Goal: Task Accomplishment & Management: Manage account settings

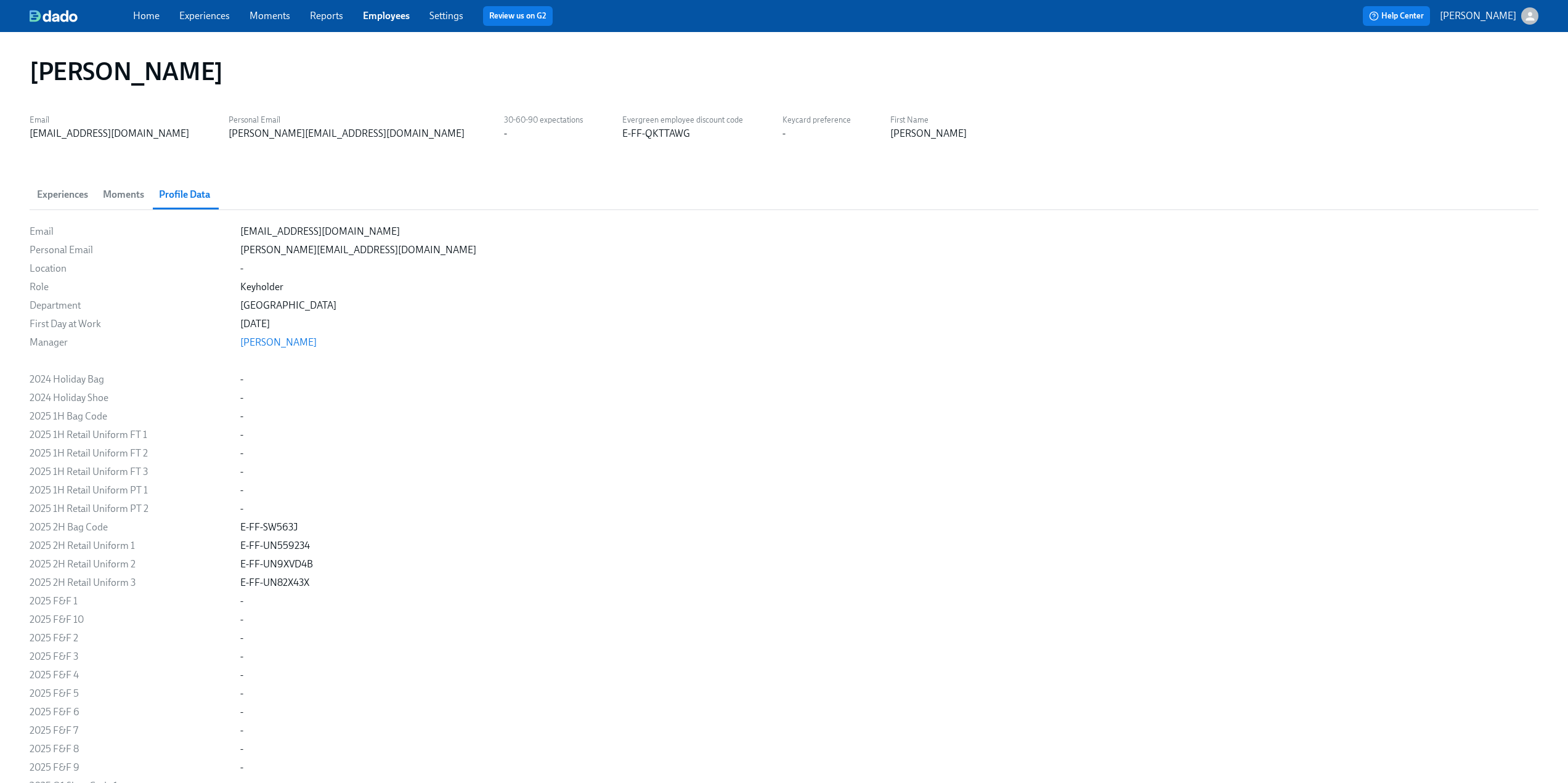
click at [382, 14] on link "Employees" at bounding box center [386, 15] width 47 height 11
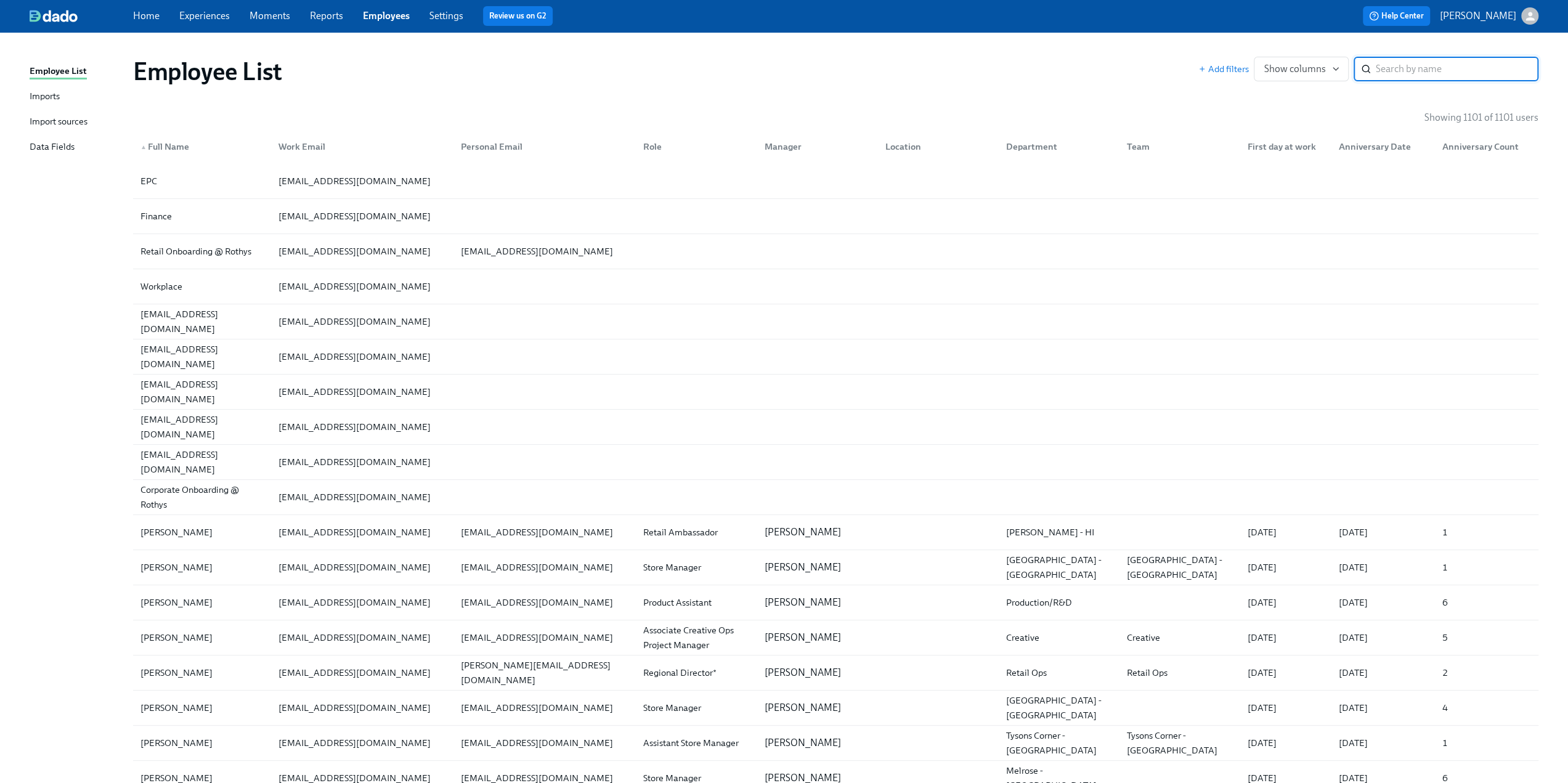
click at [49, 123] on div "Import sources" at bounding box center [59, 122] width 58 height 15
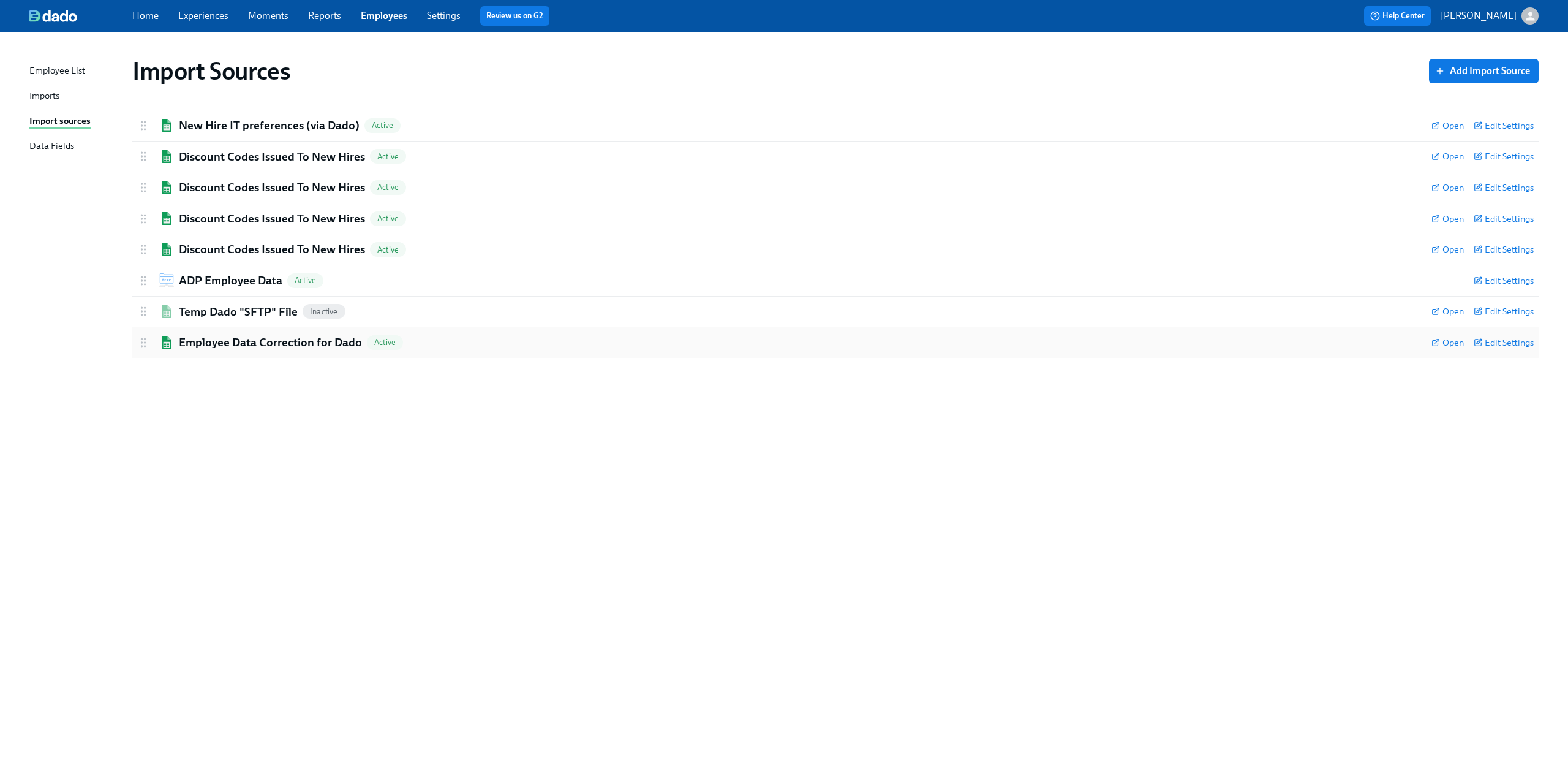
click at [198, 345] on h2 "Employee Data Correction for Dado" at bounding box center [271, 342] width 183 height 16
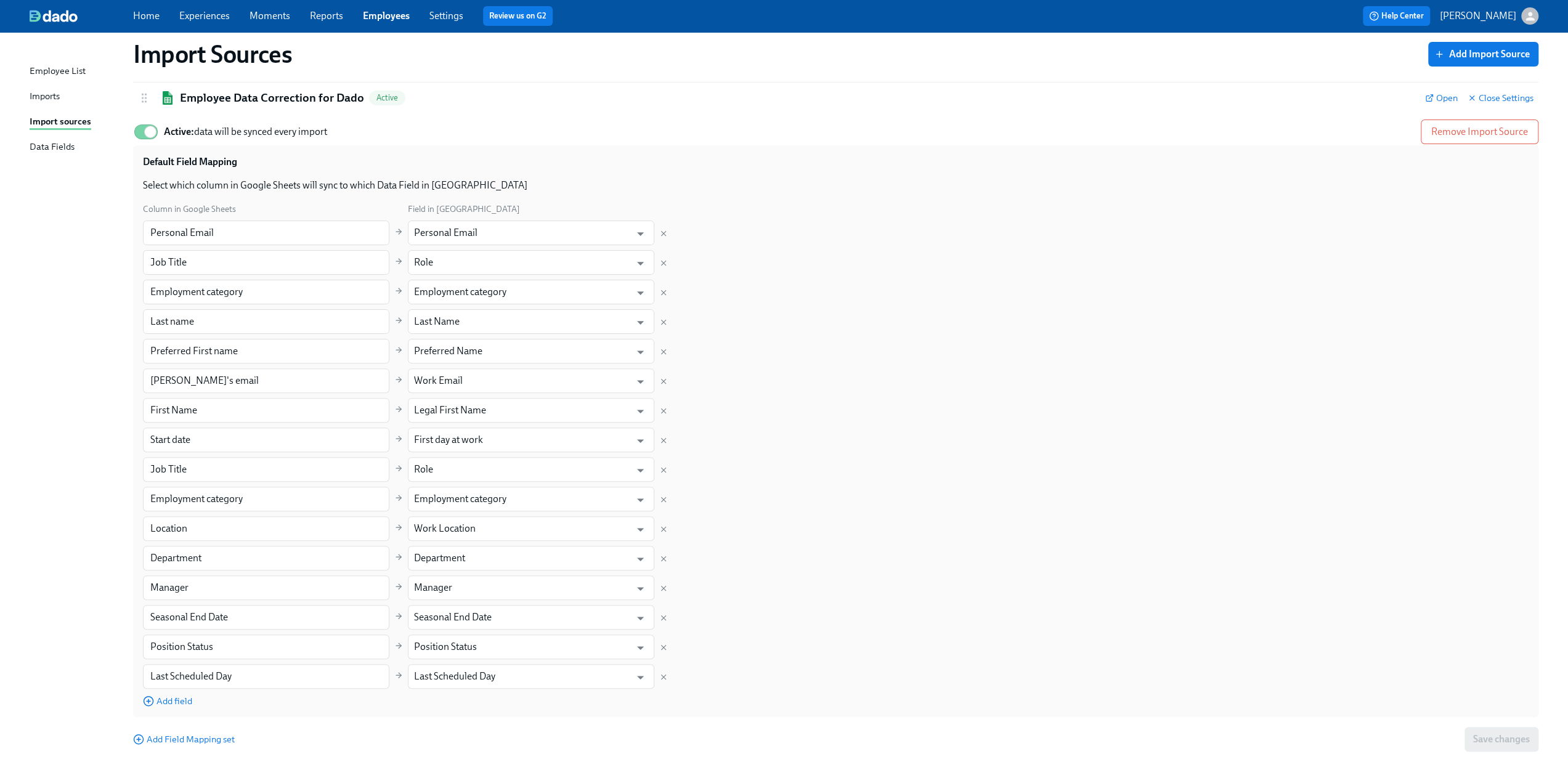
scroll to position [248, 0]
click at [178, 701] on span "Add field" at bounding box center [167, 699] width 49 height 12
click at [294, 706] on input "text" at bounding box center [266, 704] width 247 height 24
paste input "Asscoatie ID"
type input "Asscoatie ID"
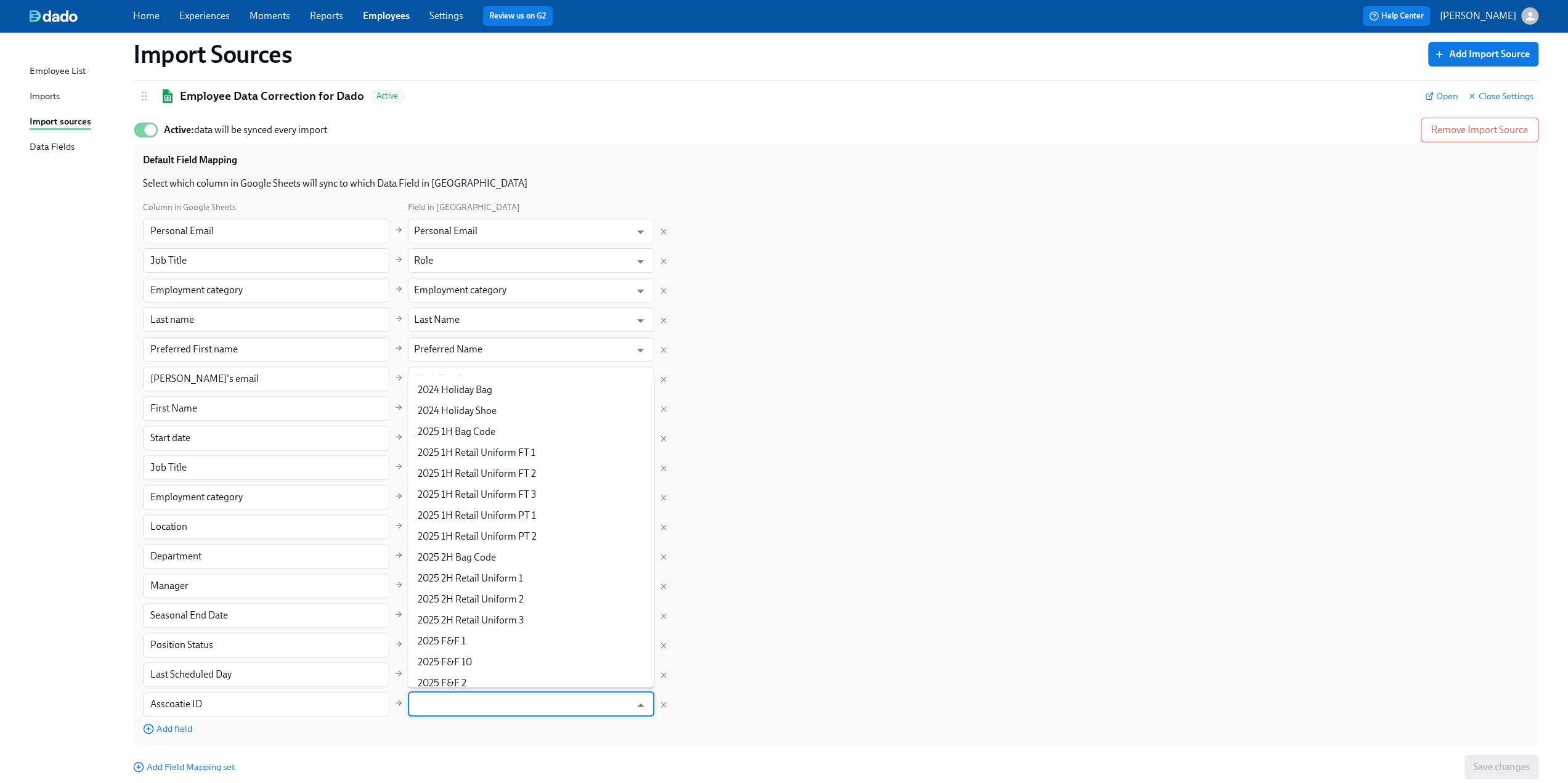
click at [474, 705] on input "text" at bounding box center [522, 704] width 217 height 24
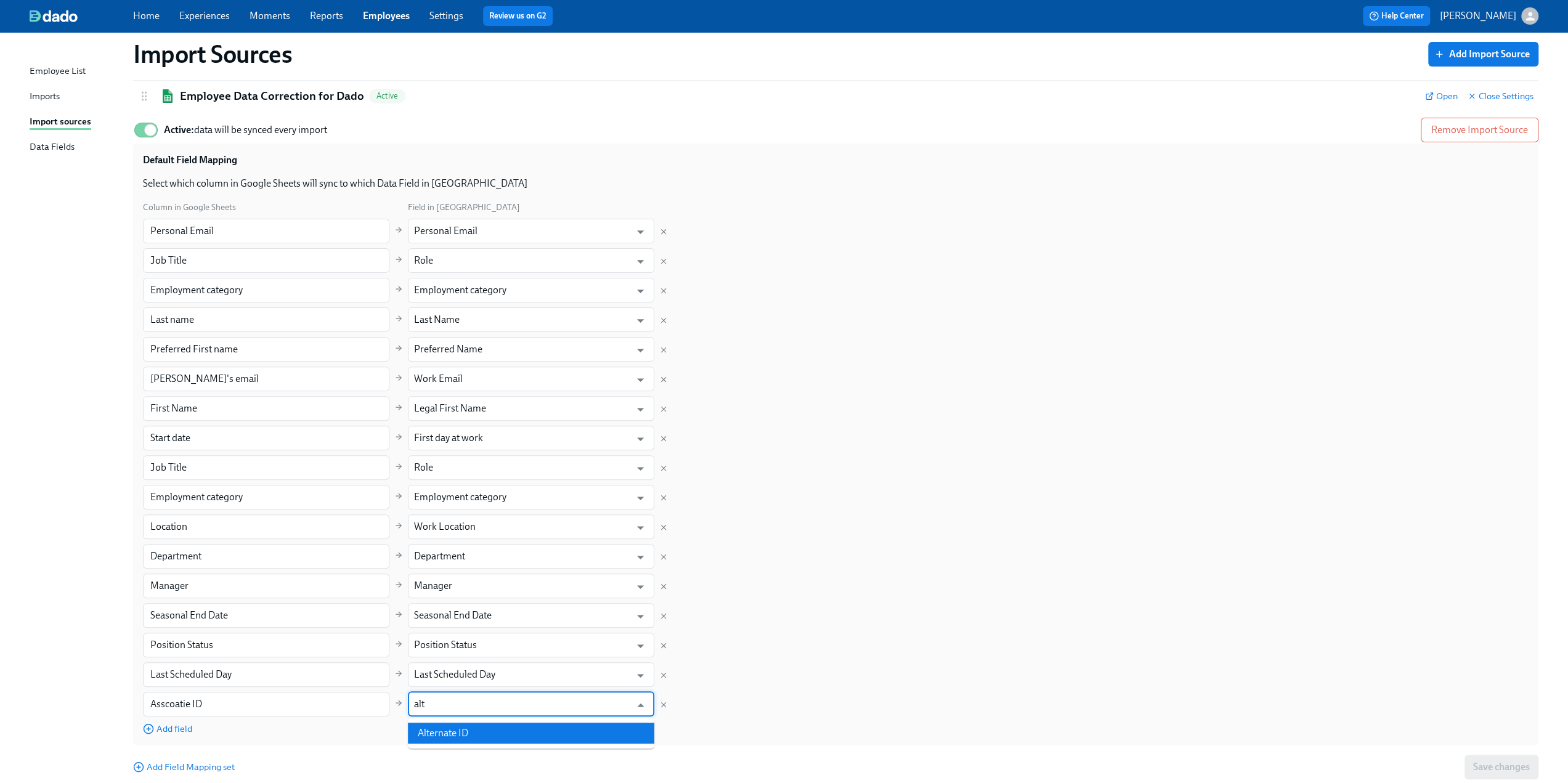
click at [466, 737] on li "Alternate ID" at bounding box center [531, 733] width 247 height 21
type input "Alternate ID"
click at [1506, 768] on span "Save changes" at bounding box center [1502, 766] width 57 height 12
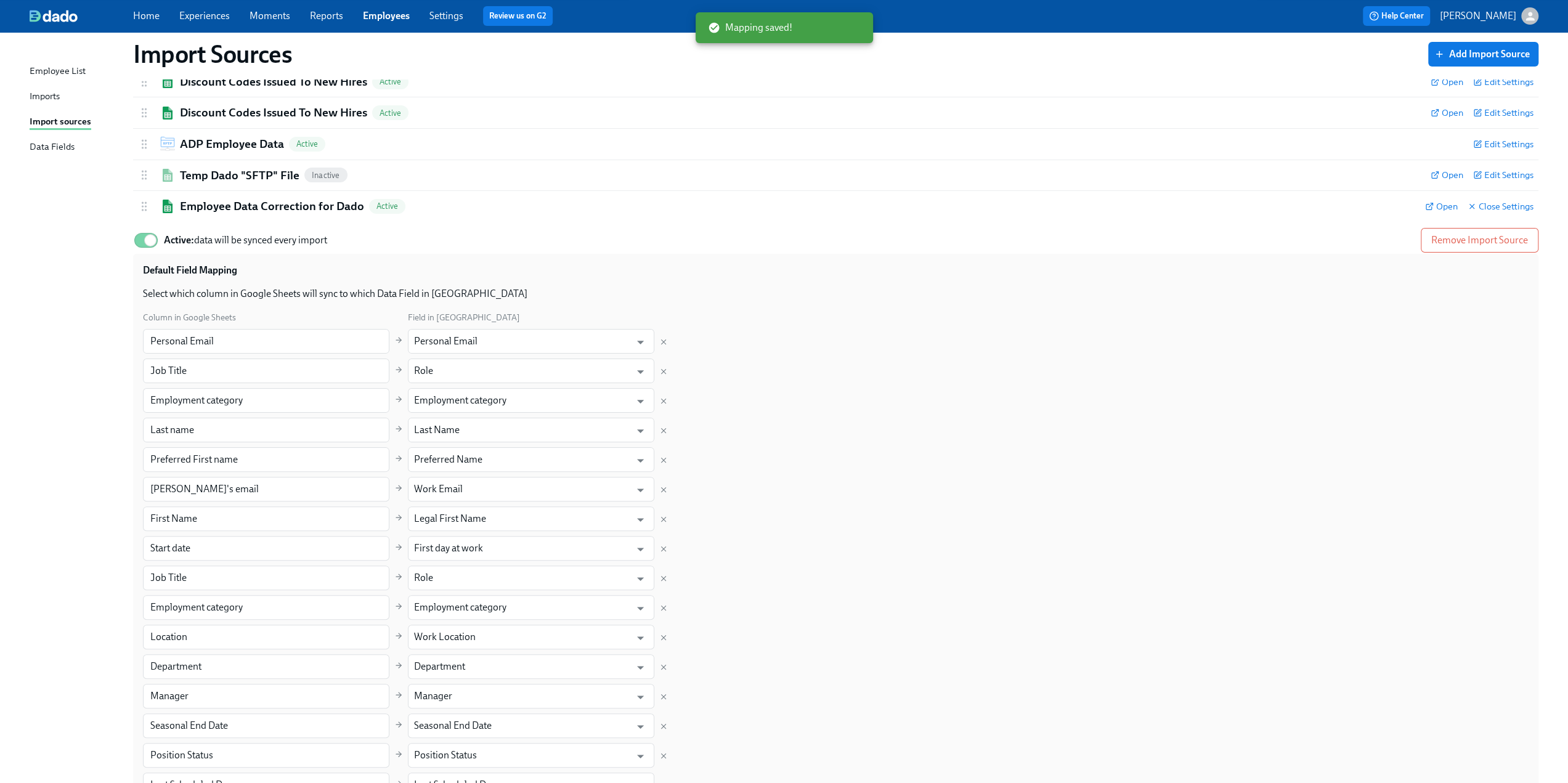
scroll to position [2, 0]
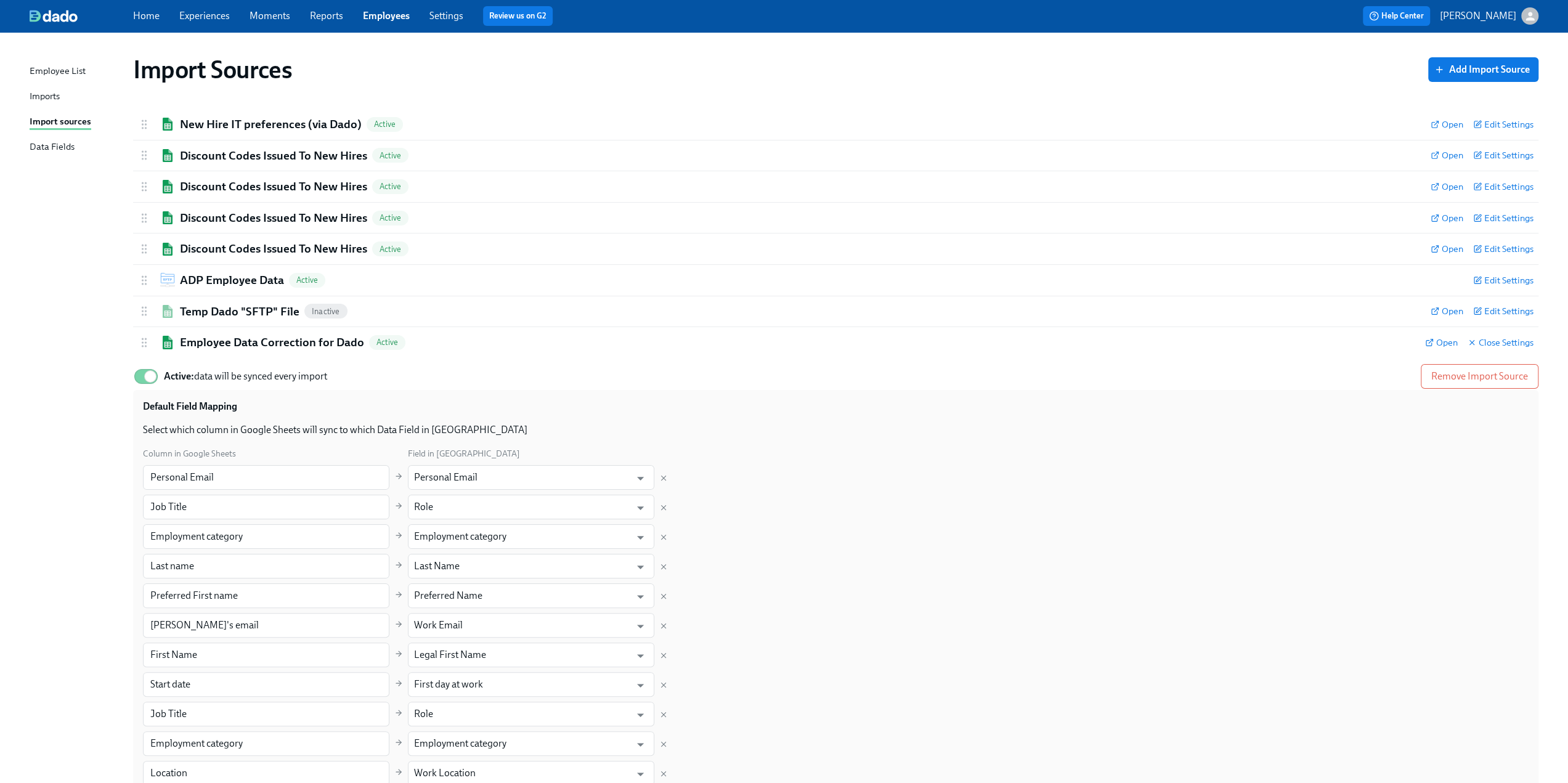
click at [51, 98] on div "Imports" at bounding box center [44, 97] width 30 height 15
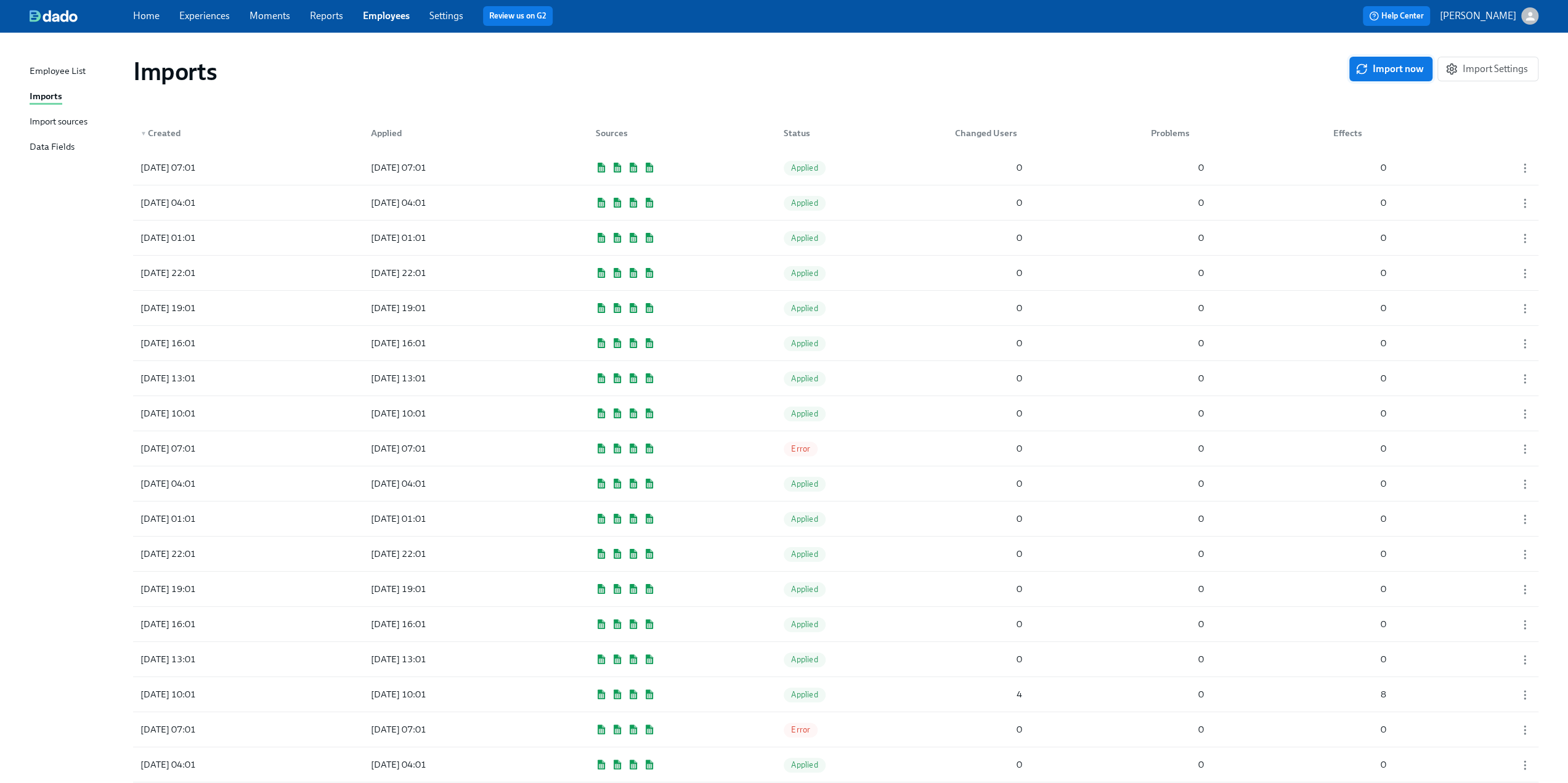
click at [1393, 65] on span "Import now" at bounding box center [1391, 69] width 66 height 12
click at [851, 163] on div "2025/08/11 09:08 2025/08/11 09:11 Error 0 0 0" at bounding box center [836, 167] width 1406 height 35
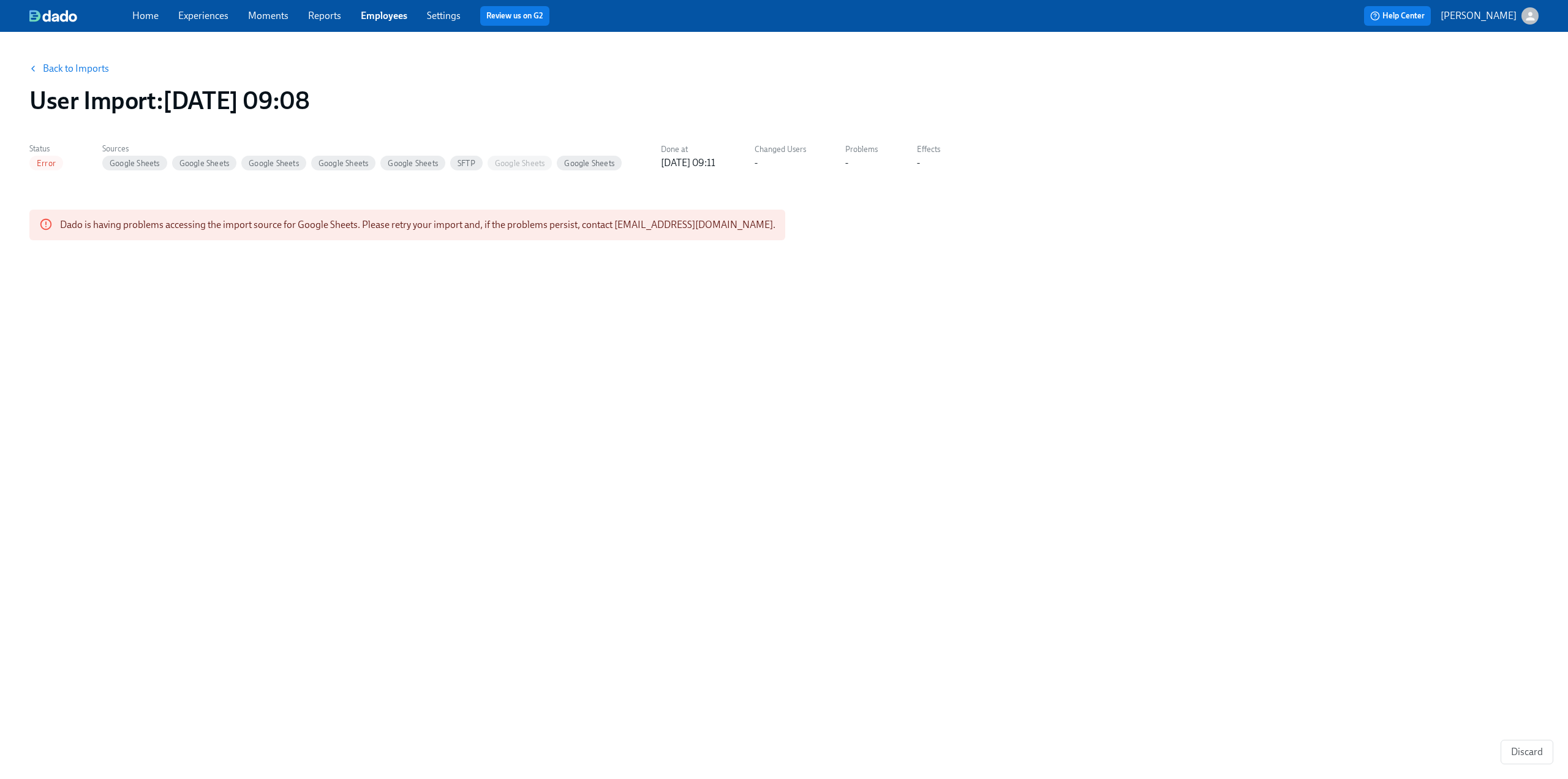
click at [84, 61] on button "Back to Imports" at bounding box center [69, 68] width 96 height 24
click at [84, 64] on link "Back to Imports" at bounding box center [76, 68] width 66 height 12
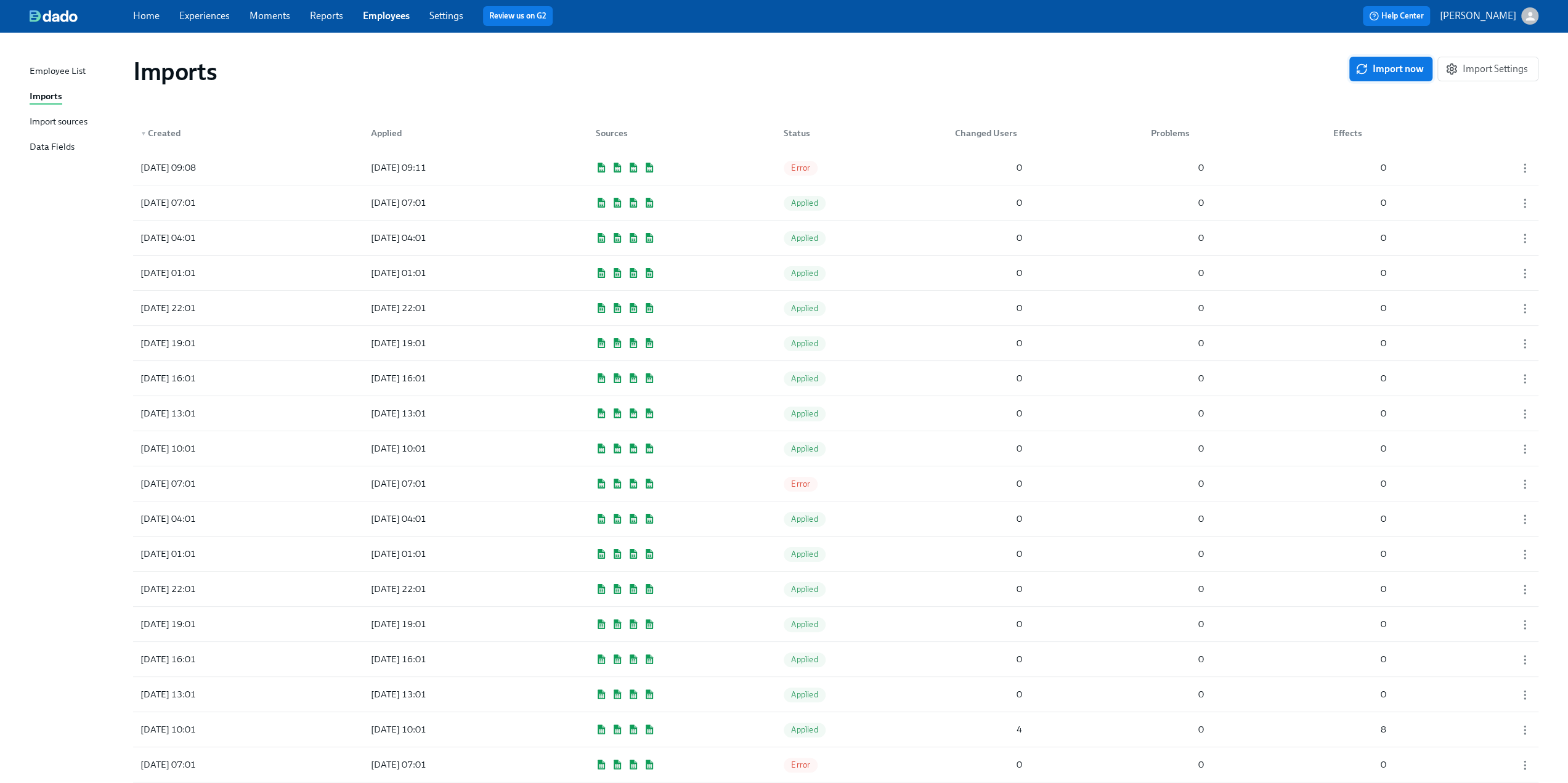
click at [1370, 72] on span "Import now" at bounding box center [1391, 69] width 66 height 12
click at [833, 165] on div "Pending" at bounding box center [804, 167] width 61 height 24
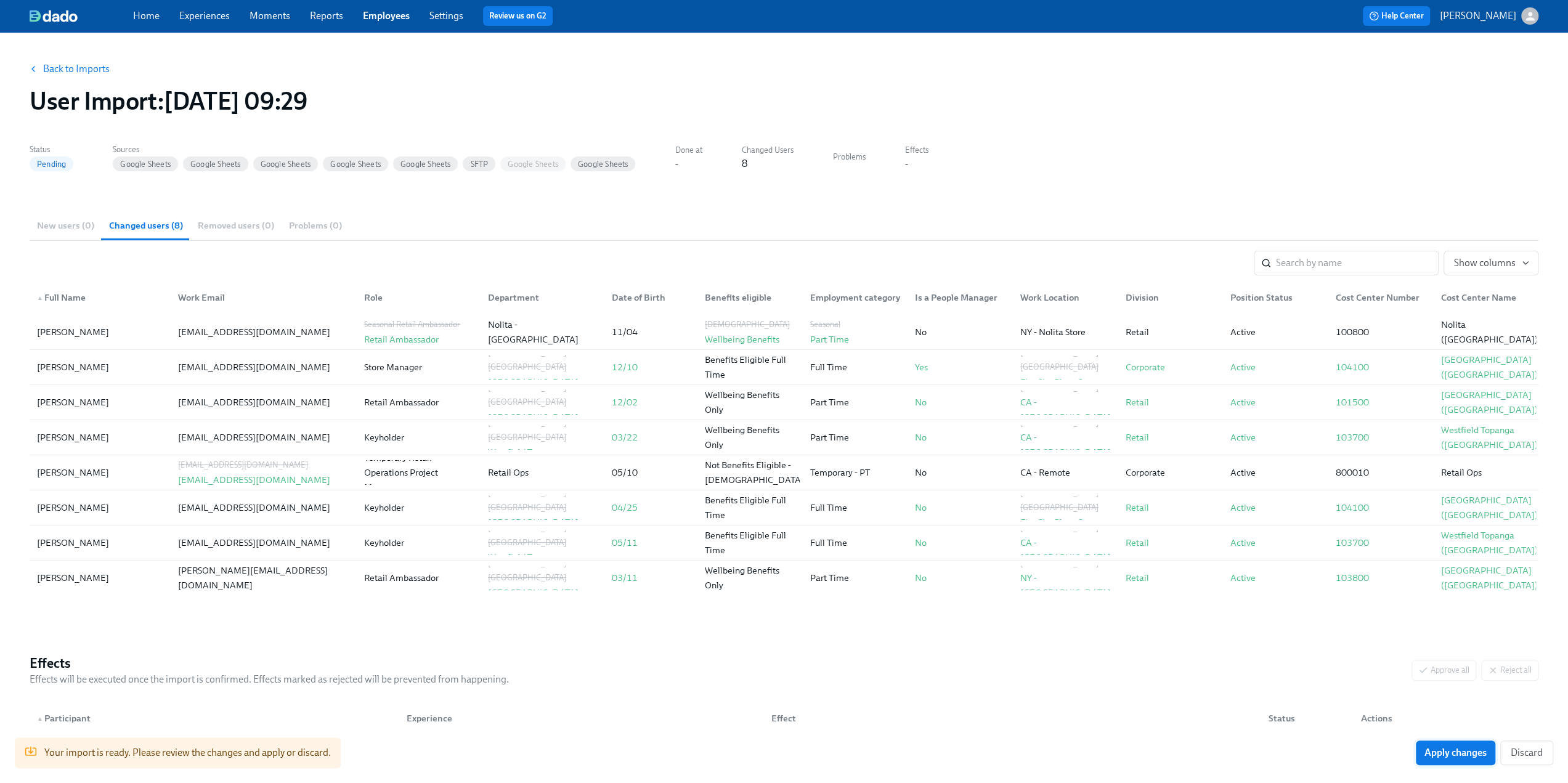
click at [1456, 753] on span "Apply changes" at bounding box center [1455, 752] width 62 height 12
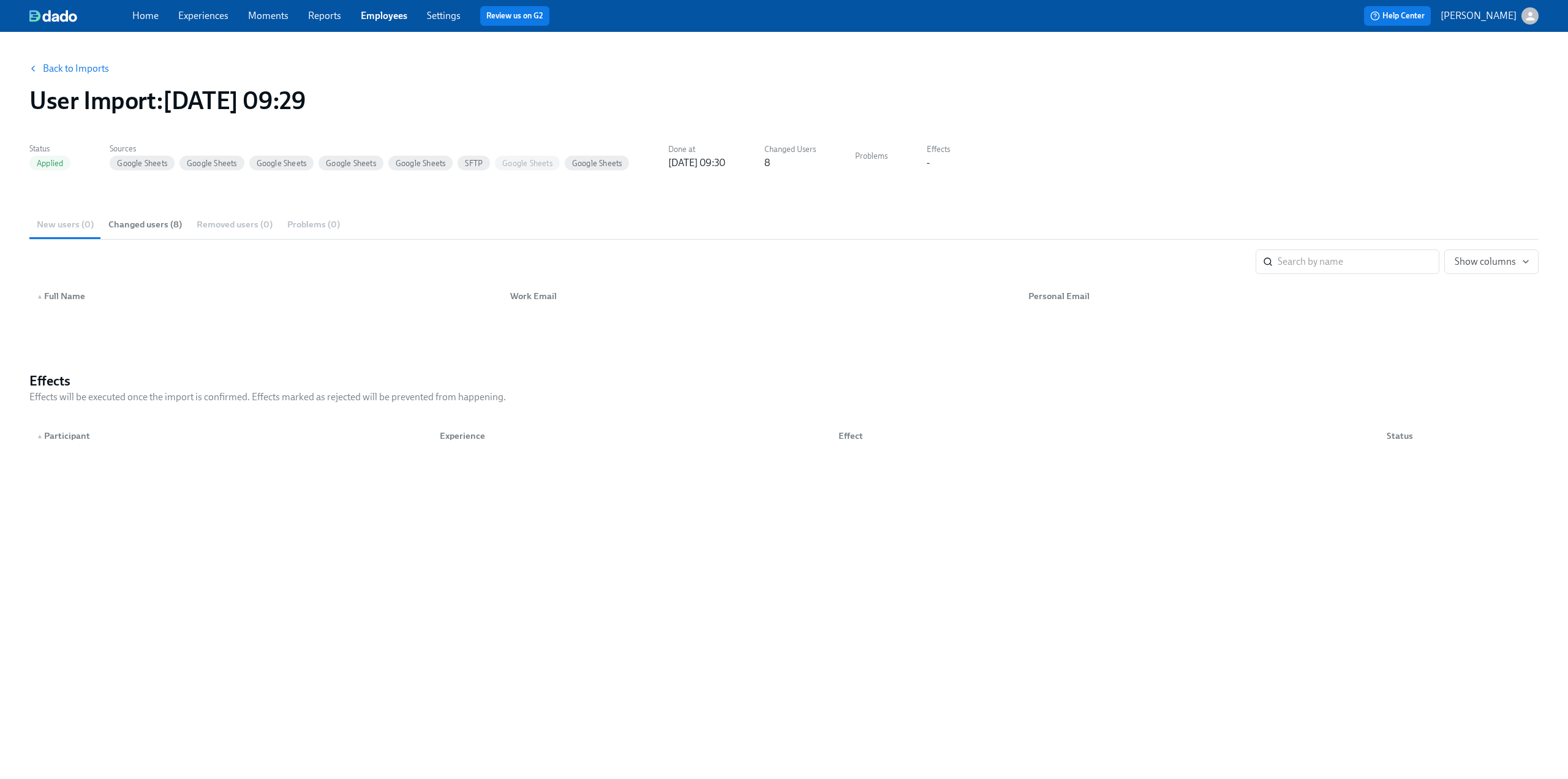
click at [190, 11] on link "Experiences" at bounding box center [203, 15] width 51 height 11
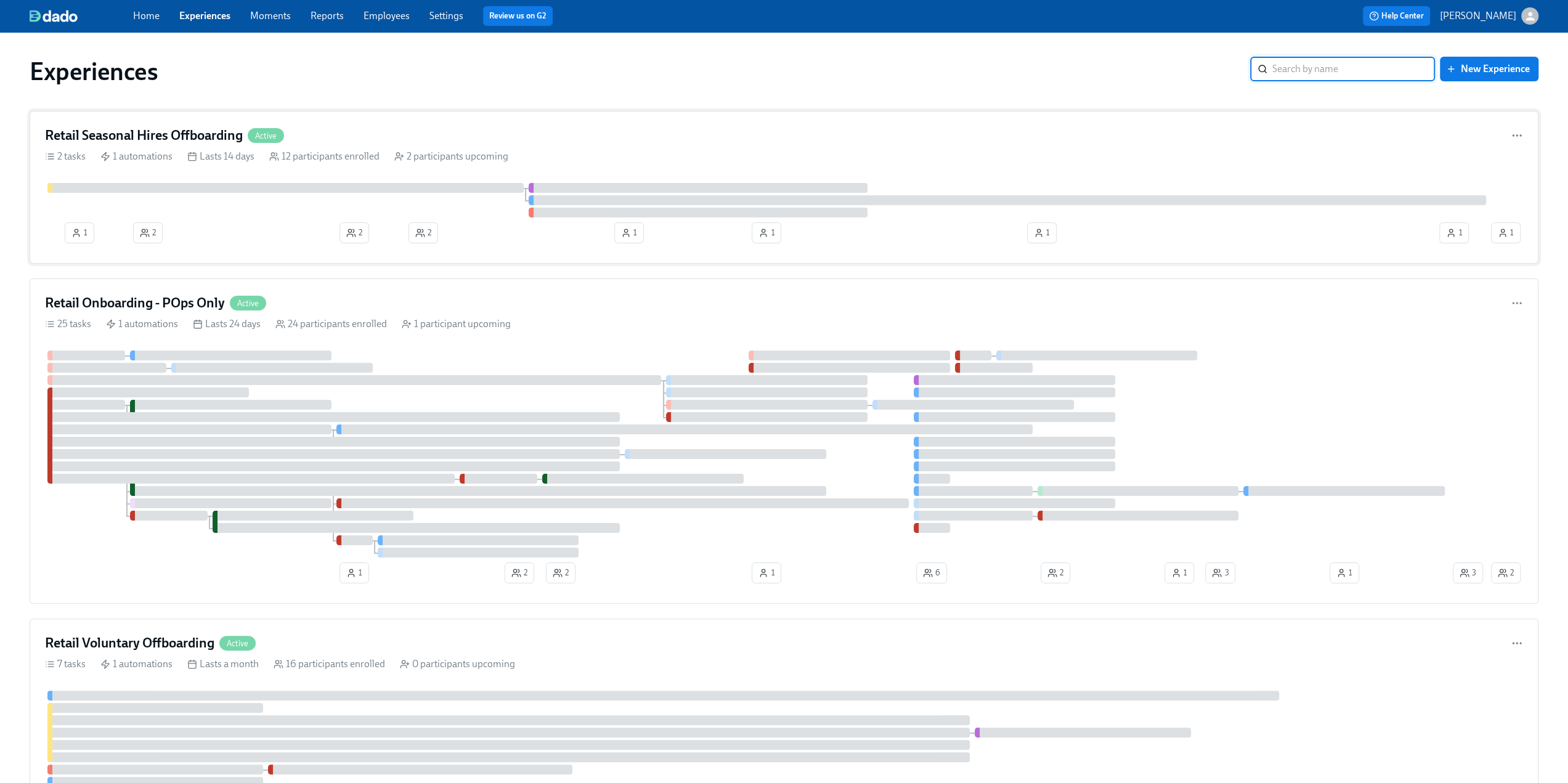
click at [380, 131] on div "Retail Seasonal Hires Offboarding Active" at bounding box center [784, 135] width 1478 height 19
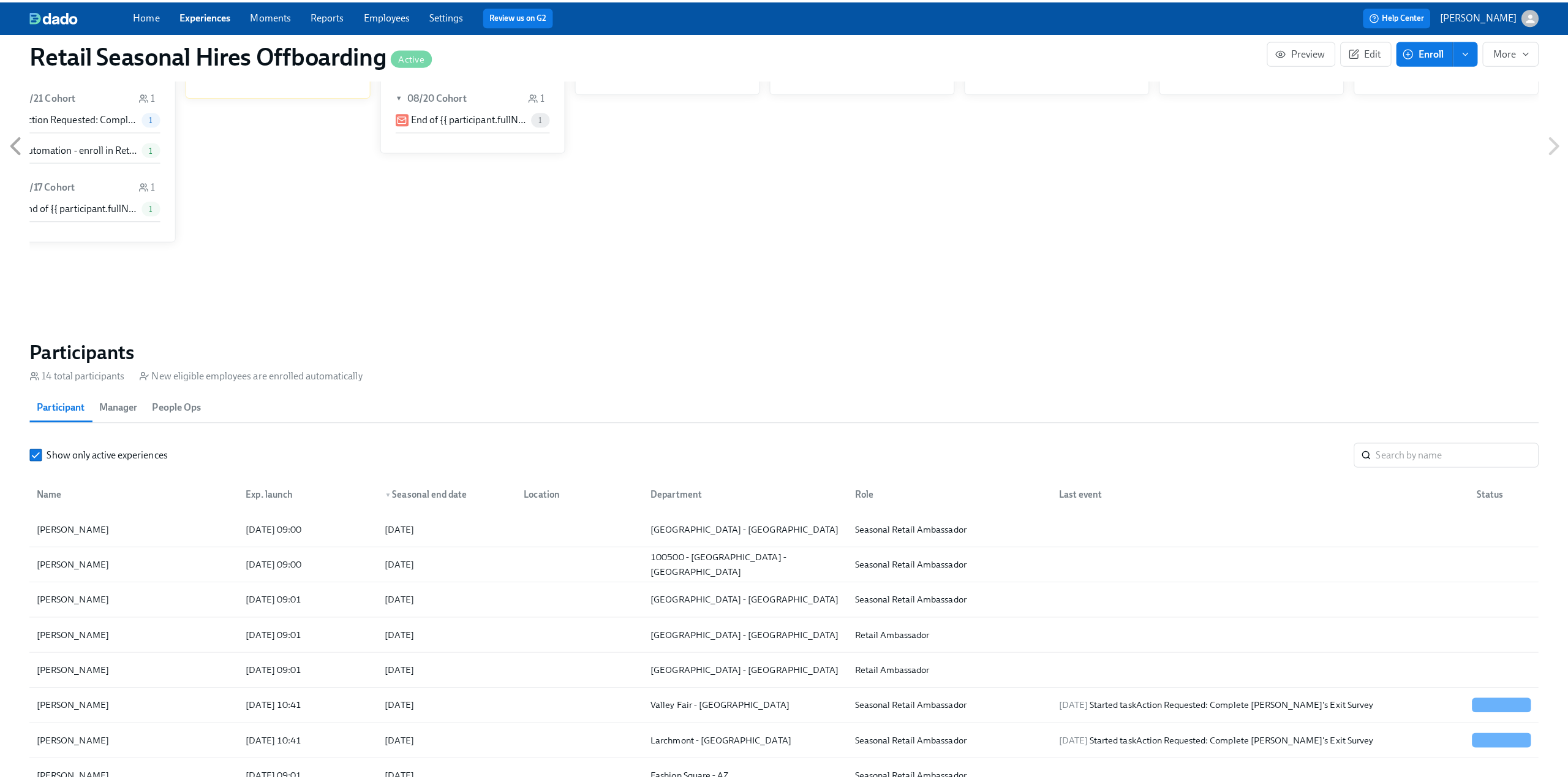
scroll to position [858, 0]
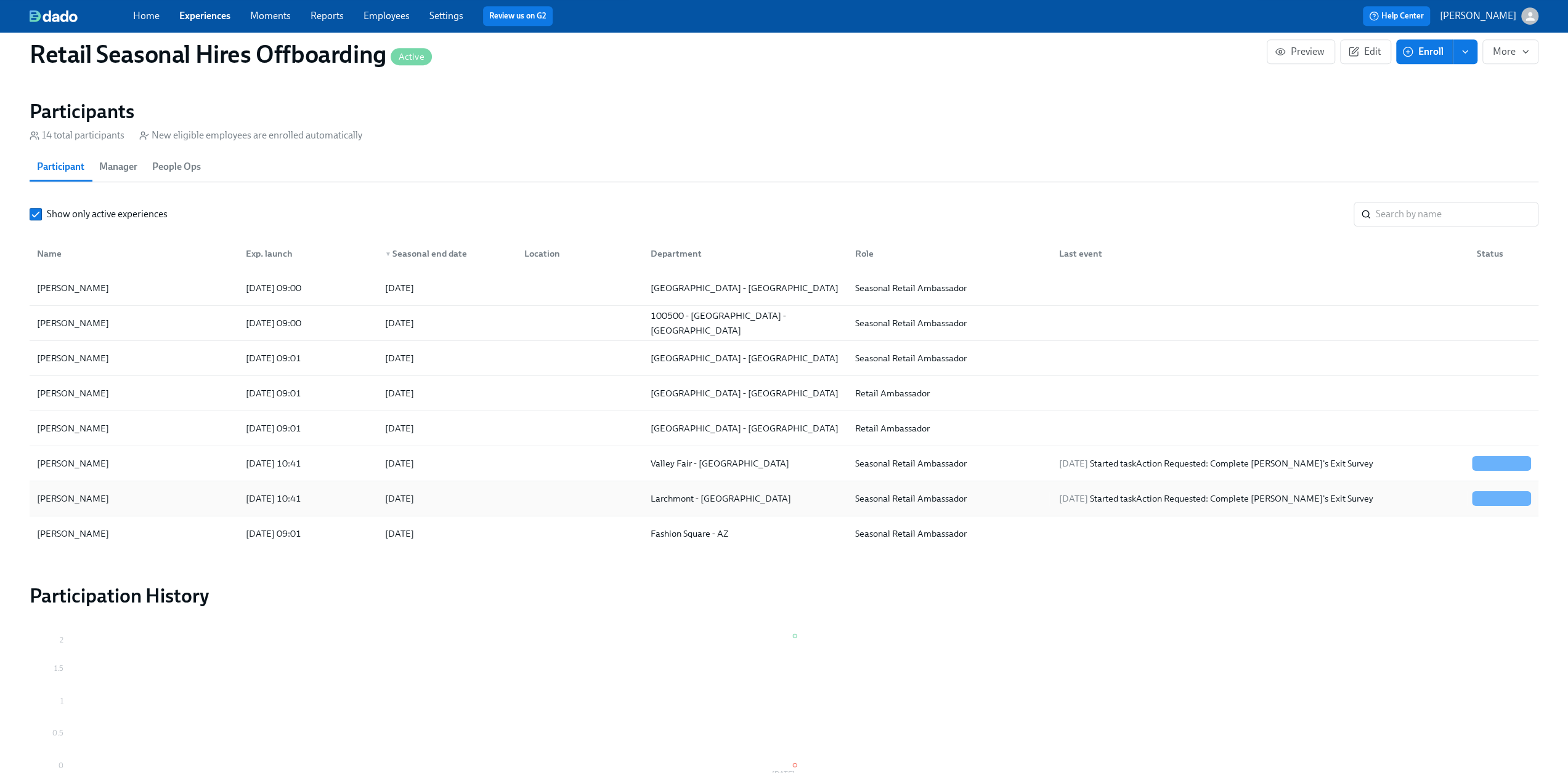
click at [131, 494] on div "[PERSON_NAME]" at bounding box center [134, 498] width 204 height 24
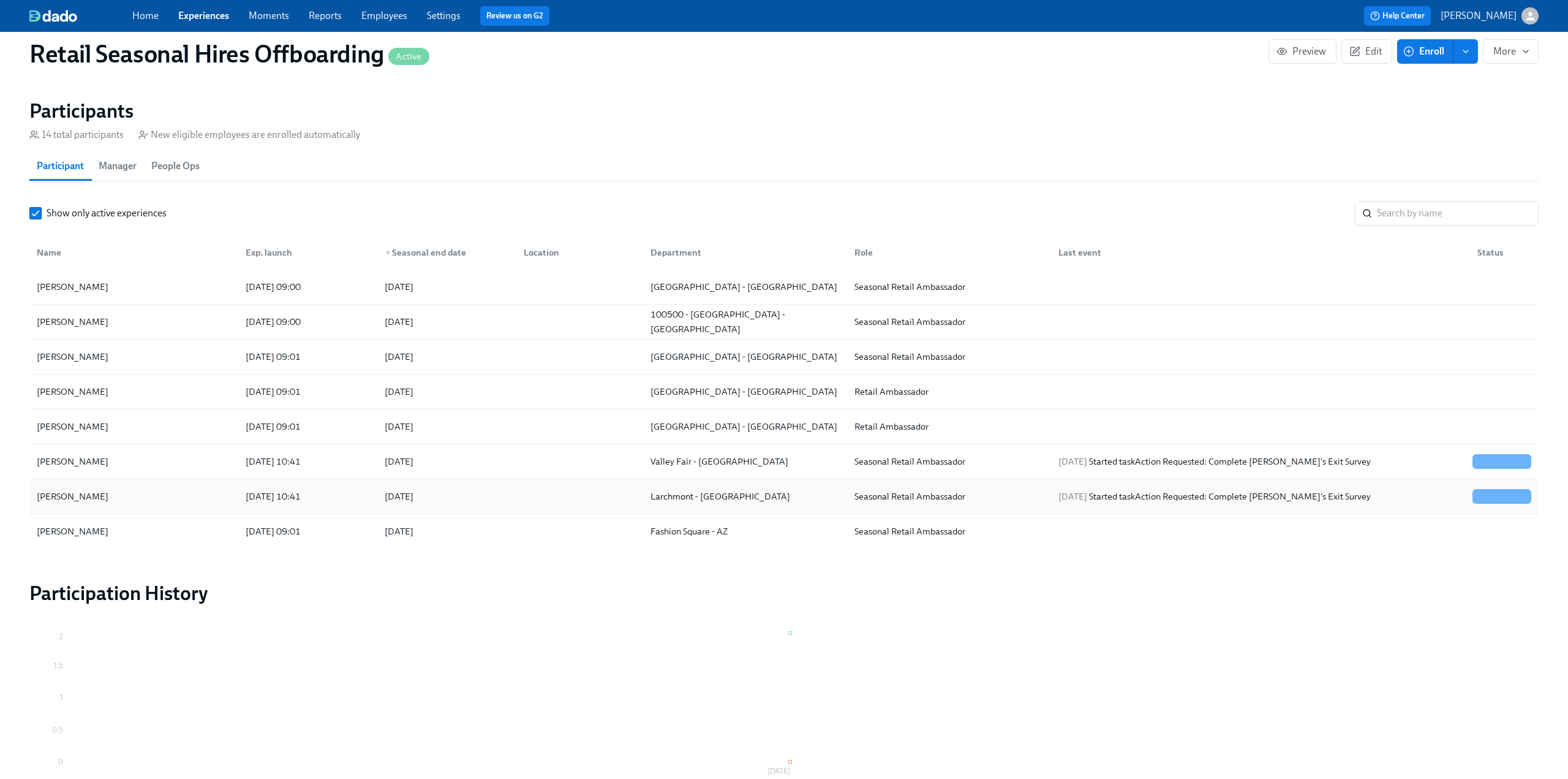
scroll to position [0, 2361]
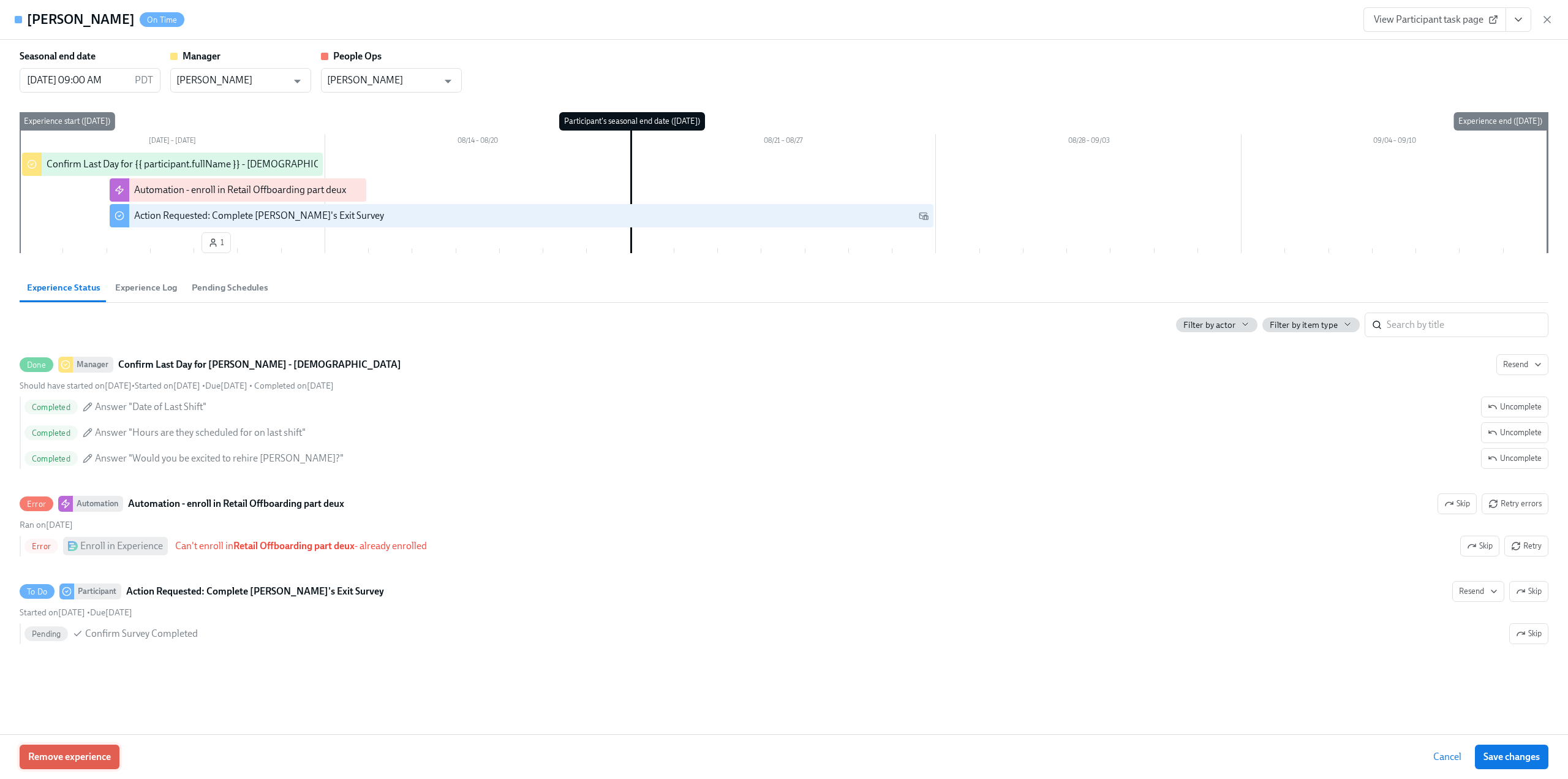
click at [68, 754] on span "Remove experience" at bounding box center [69, 756] width 83 height 12
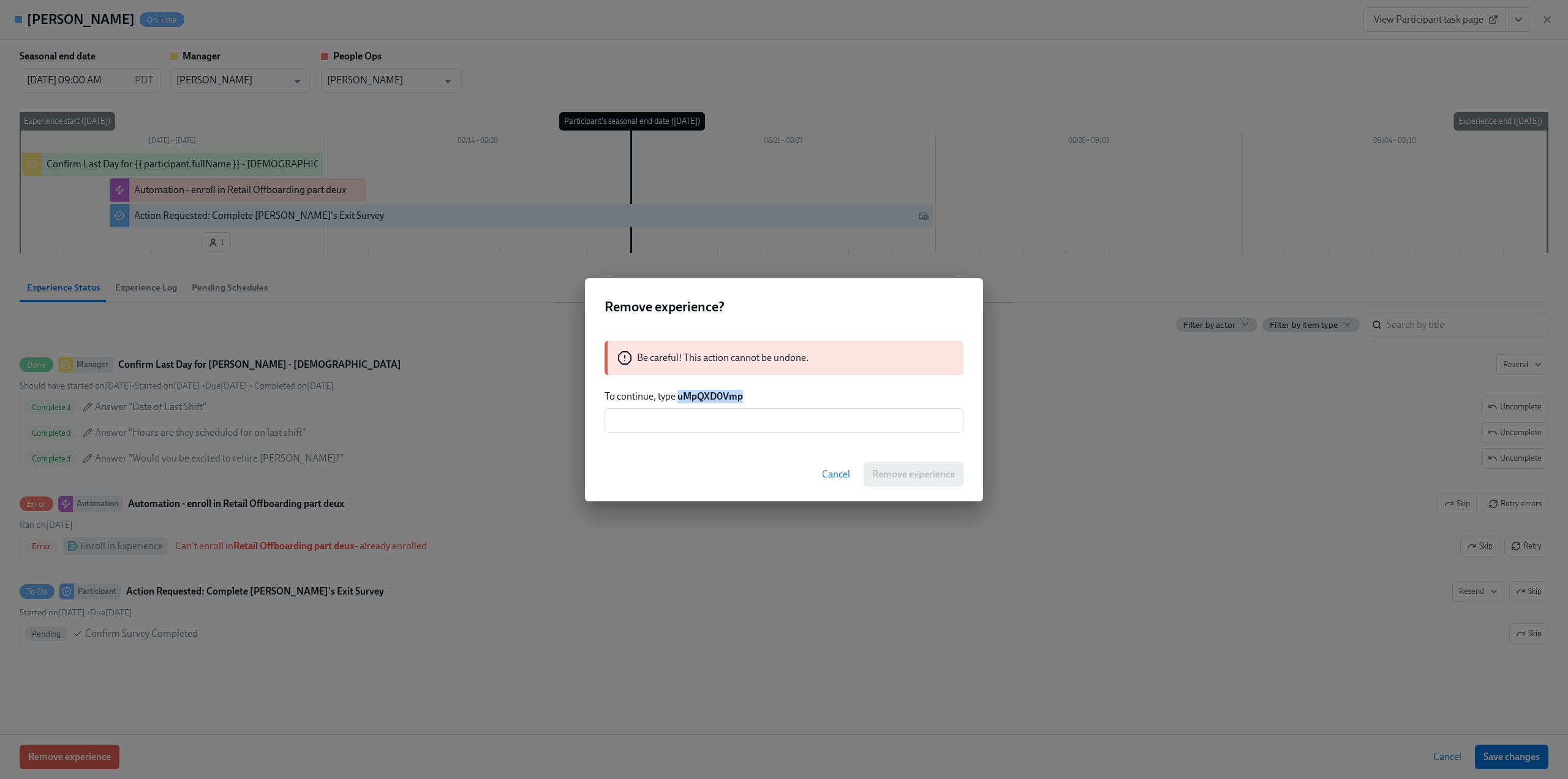
drag, startPoint x: 756, startPoint y: 403, endPoint x: 678, endPoint y: 396, distance: 78.3
click at [678, 396] on p "To continue, type uMpQXD0Vmp" at bounding box center [784, 396] width 359 height 14
copy strong "uMpQXD0Vmp"
click at [668, 423] on input "text" at bounding box center [784, 420] width 359 height 24
paste input "uMpQXD0Vmp"
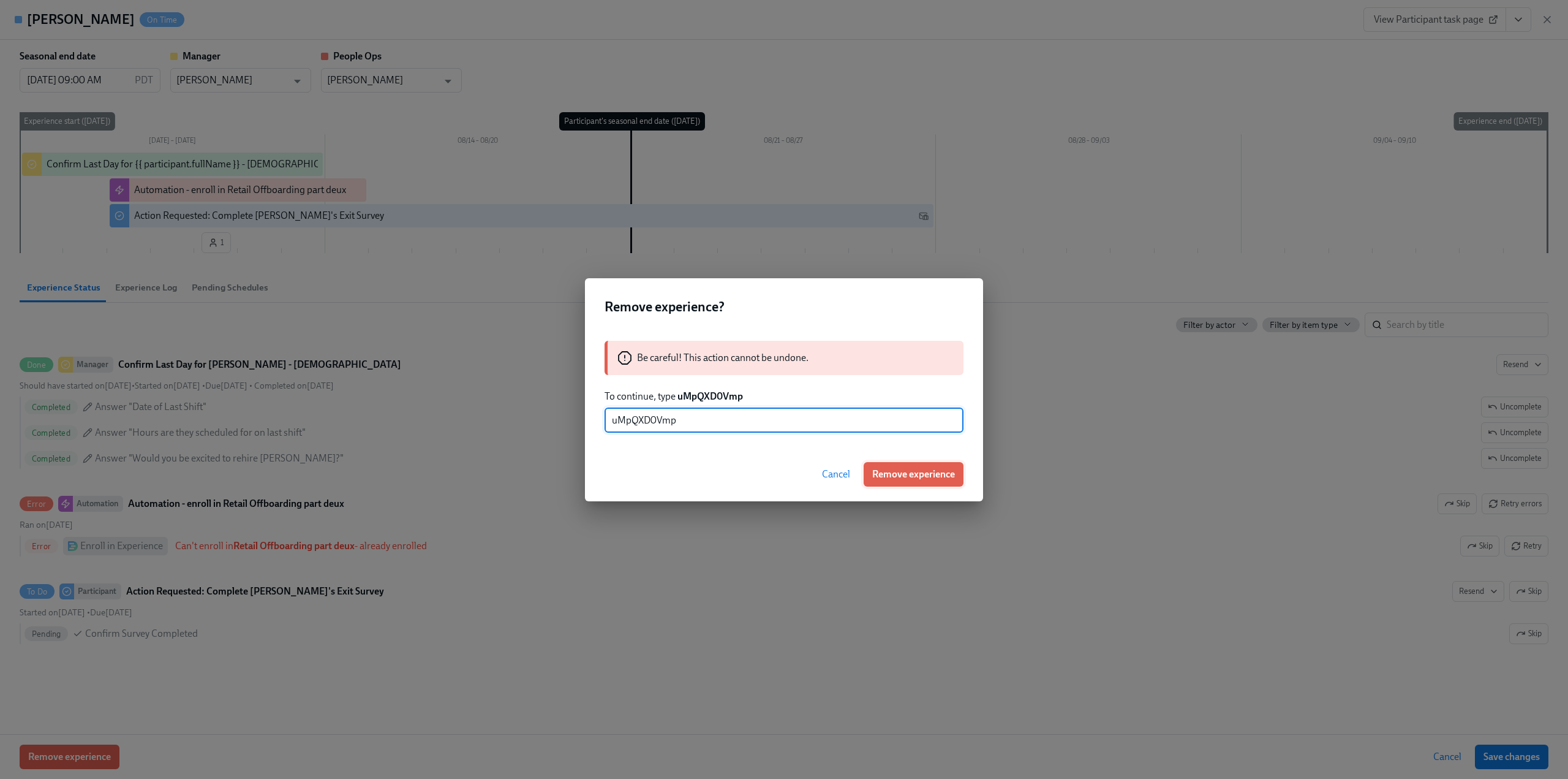
type input "uMpQXD0Vmp"
click at [932, 478] on span "Remove experience" at bounding box center [913, 474] width 83 height 12
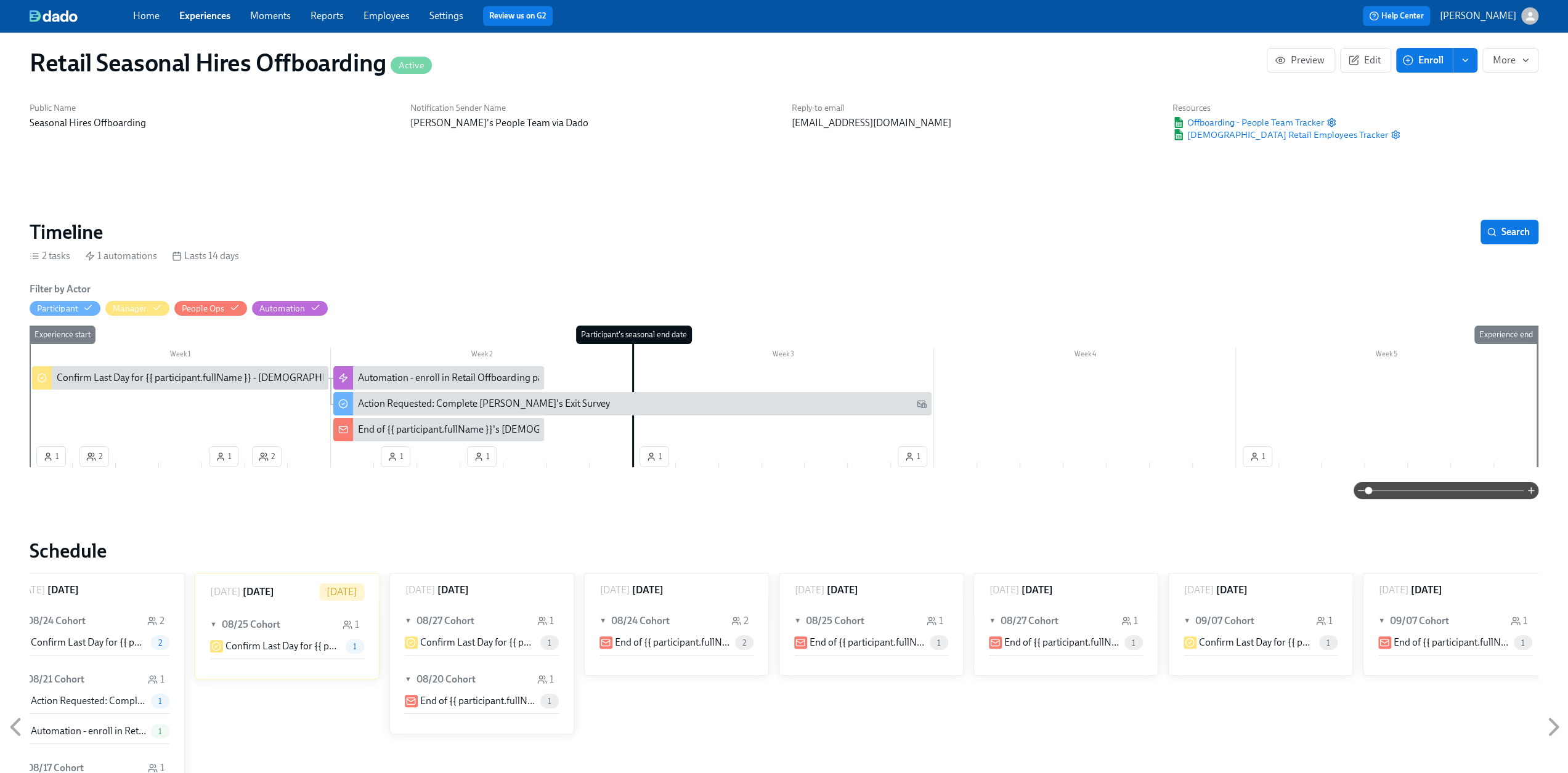
scroll to position [0, 0]
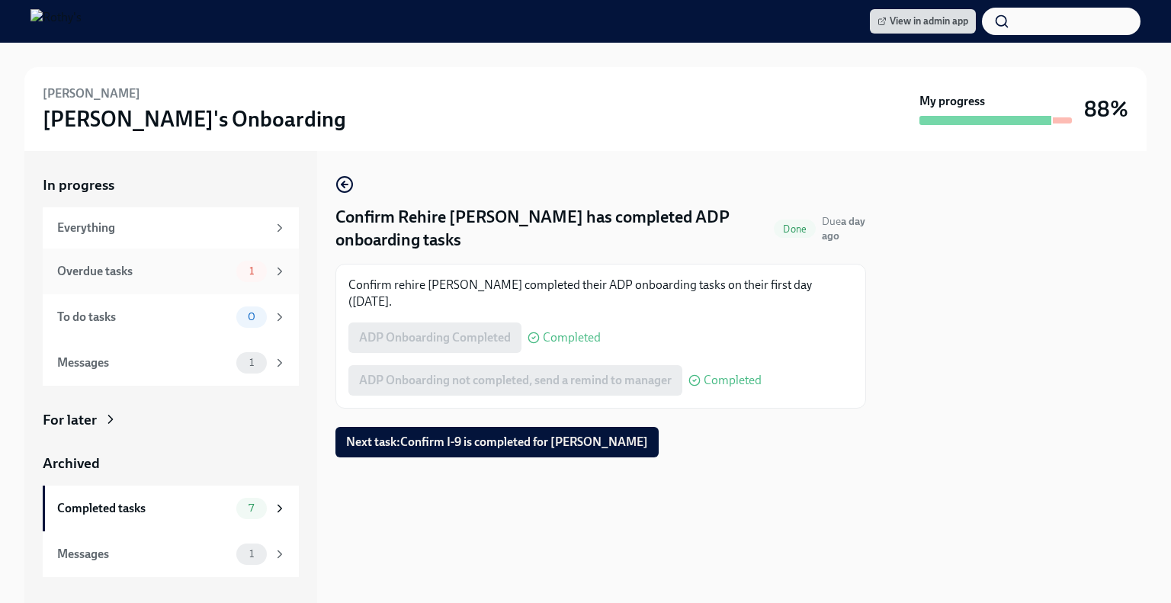
click at [150, 268] on div "Overdue tasks" at bounding box center [143, 271] width 173 height 17
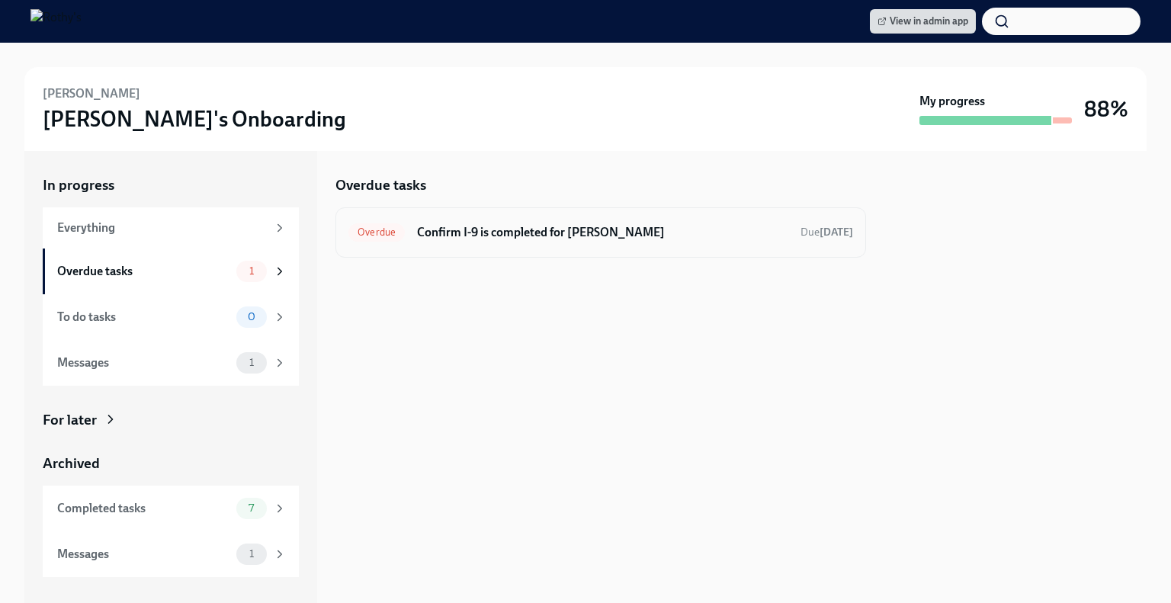
click at [527, 235] on h6 "Confirm I-9 is completed for Brynn Bizzard" at bounding box center [602, 232] width 371 height 17
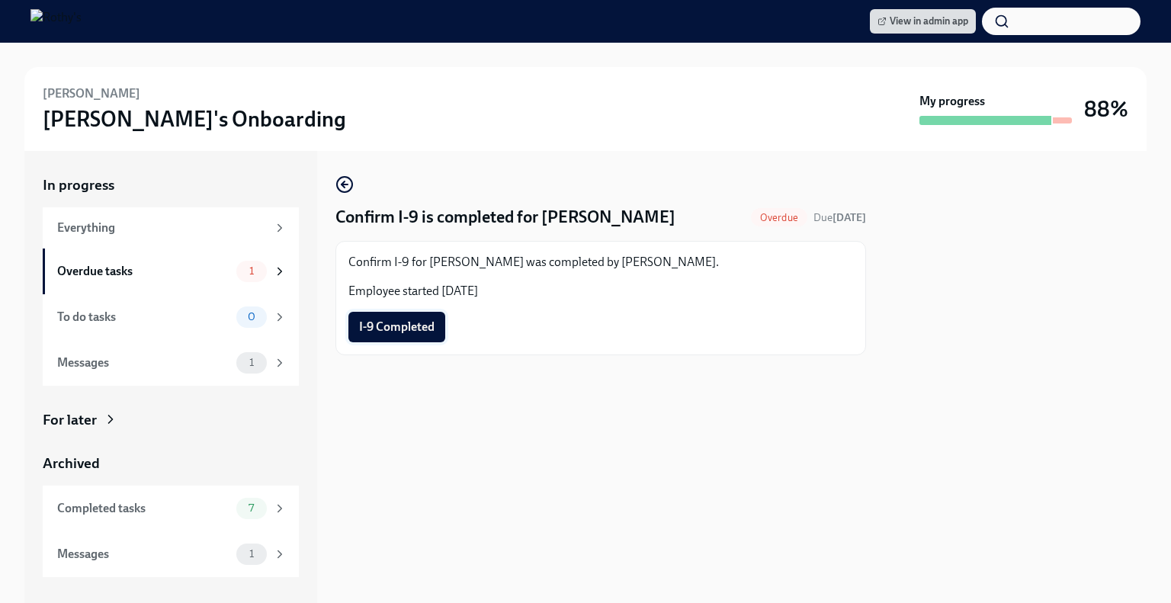
click at [431, 325] on span "I-9 Completed" at bounding box center [396, 326] width 75 height 15
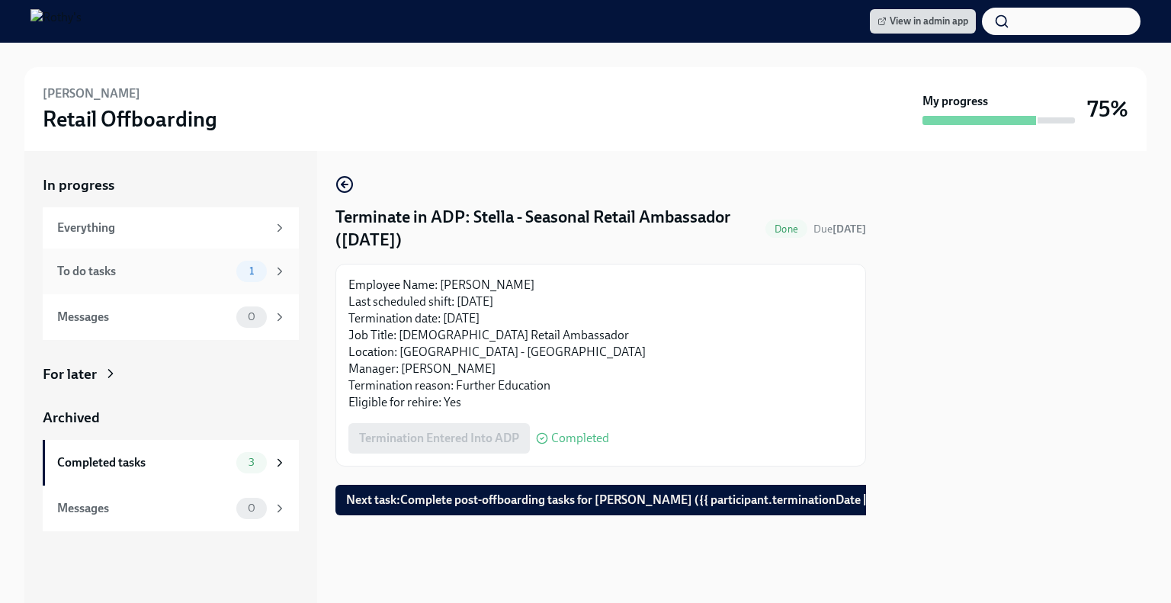
click at [98, 268] on div "To do tasks" at bounding box center [143, 271] width 173 height 17
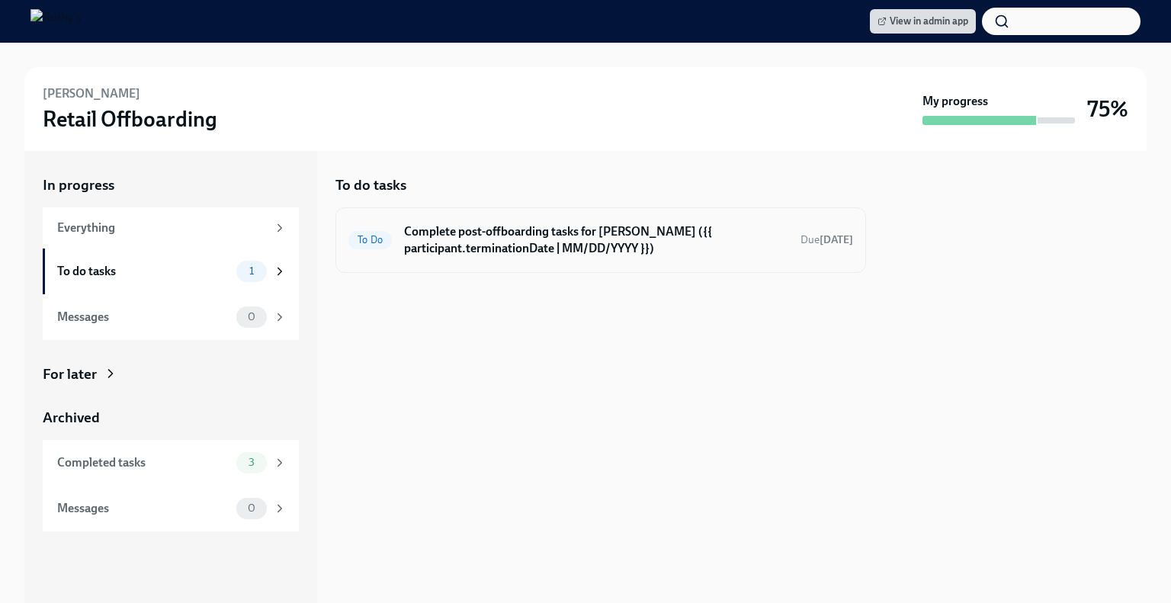
click at [452, 250] on h6 "Complete post-offboarding tasks for [PERSON_NAME] ({{ participant.terminationDa…" at bounding box center [596, 240] width 384 height 34
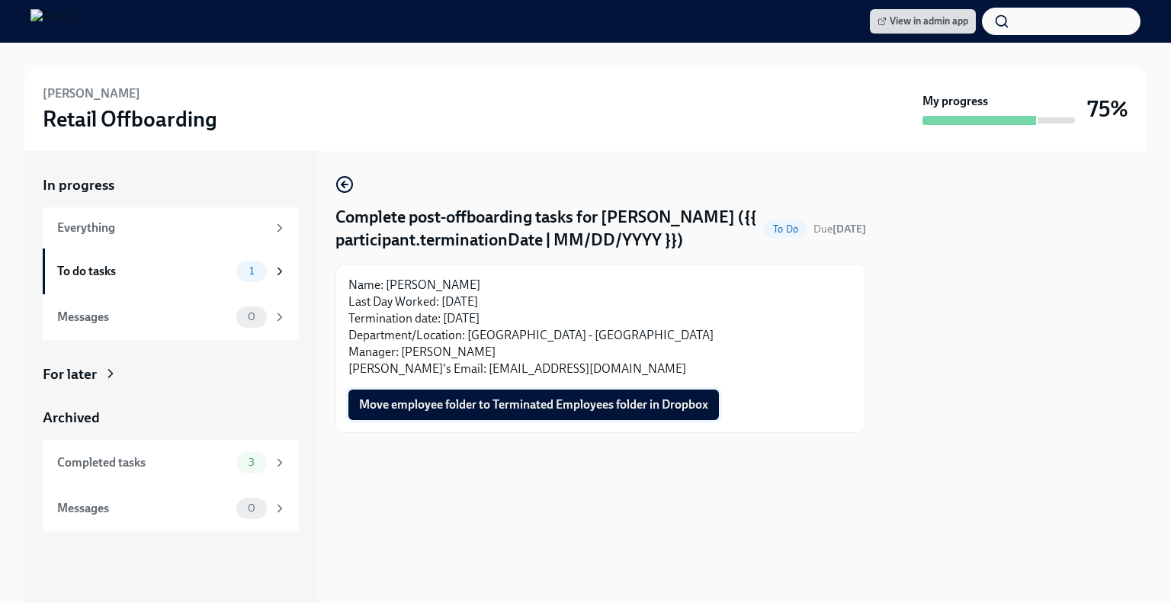
click at [544, 412] on span "Move employee folder to Terminated Employees folder in Dropbox" at bounding box center [533, 404] width 349 height 15
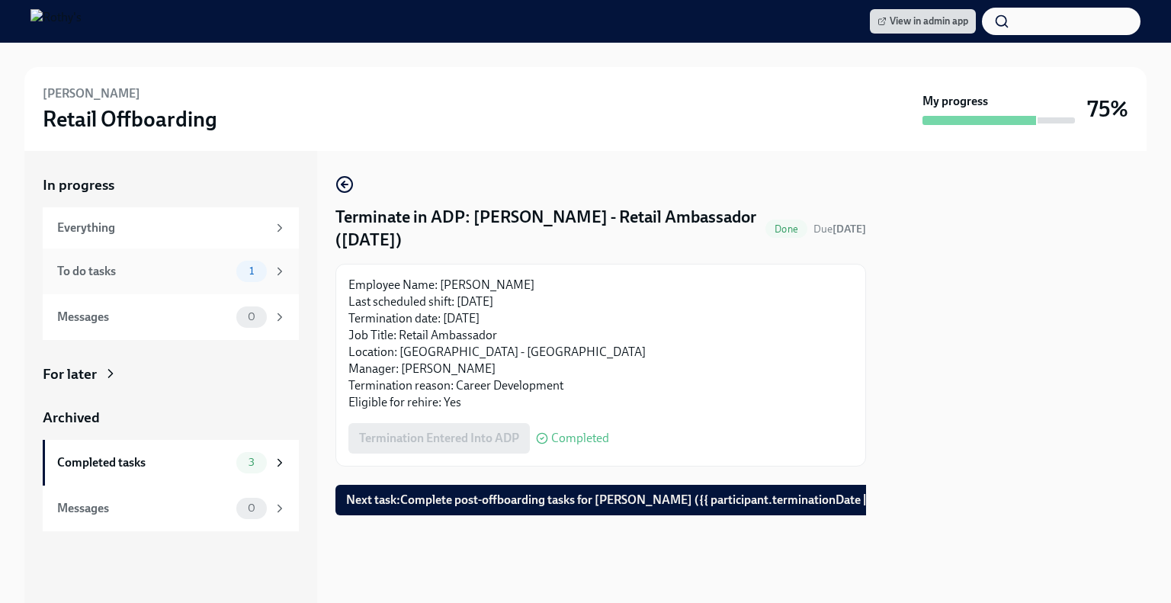
click at [193, 280] on div "To do tasks 1" at bounding box center [171, 271] width 229 height 21
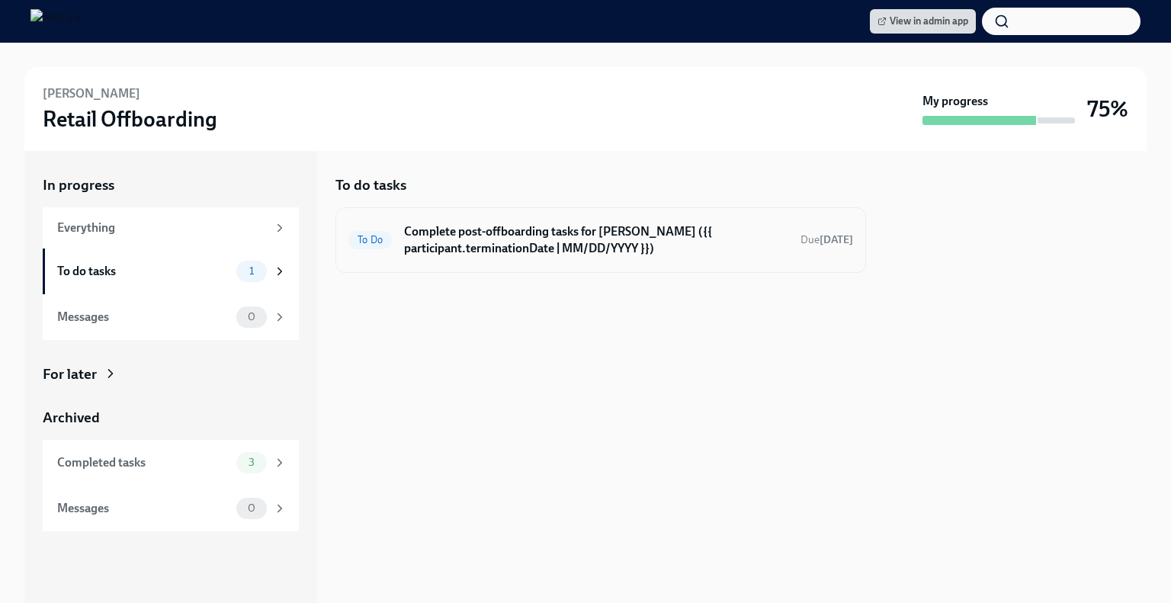
click at [576, 261] on div "To Do Complete post-offboarding tasks for Emily Maynard ({{ participant.termina…" at bounding box center [600, 240] width 531 height 66
click at [457, 230] on h6 "Complete post-offboarding tasks for Emily Maynard ({{ participant.terminationDa…" at bounding box center [596, 240] width 384 height 34
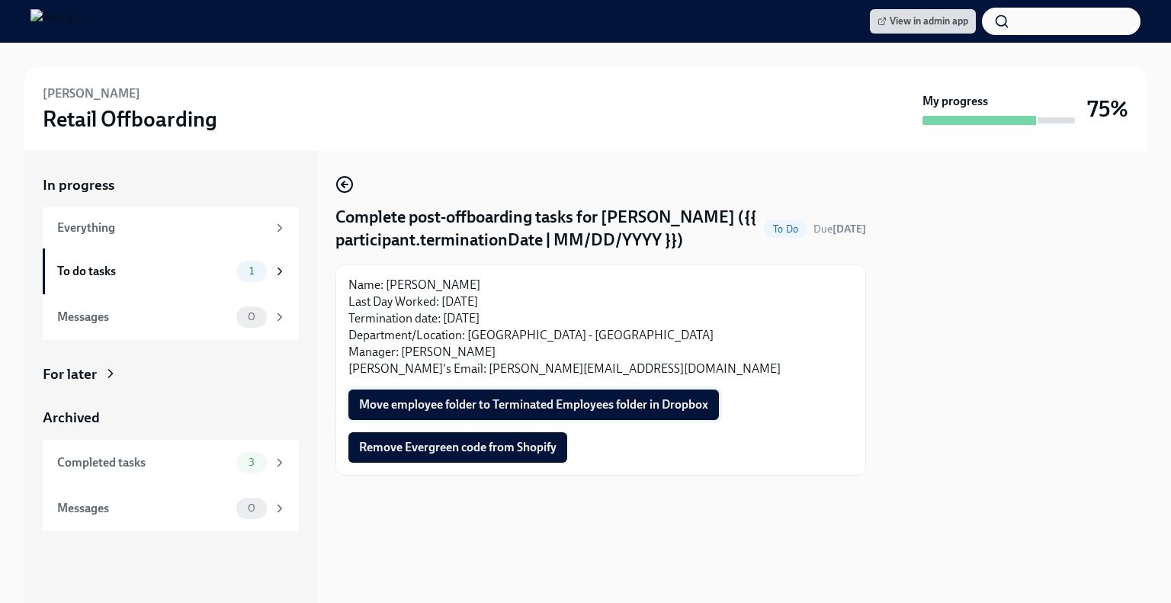
click at [463, 412] on span "Move employee folder to Terminated Employees folder in Dropbox" at bounding box center [533, 404] width 349 height 15
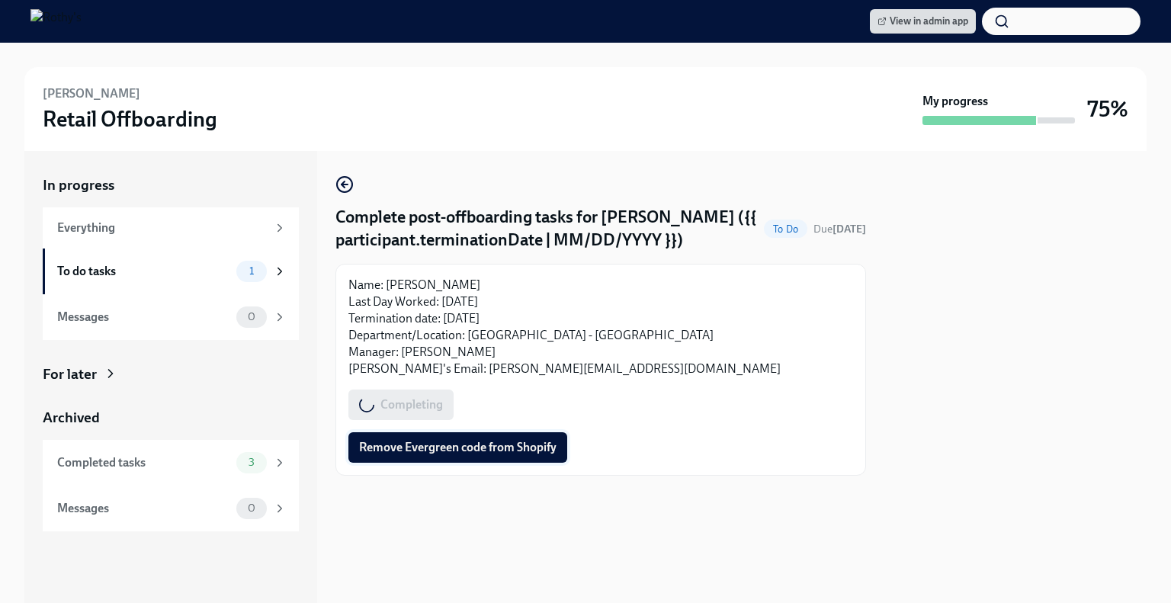
click at [462, 455] on span "Remove Evergreen code from Shopify" at bounding box center [457, 447] width 197 height 15
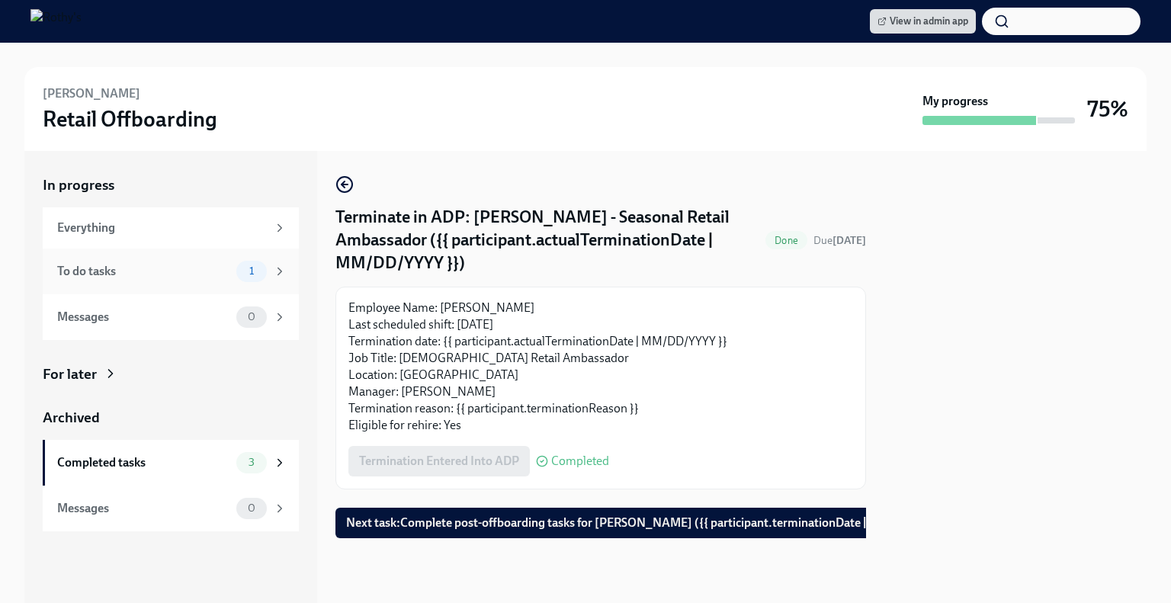
click at [198, 272] on div "To do tasks" at bounding box center [143, 271] width 173 height 17
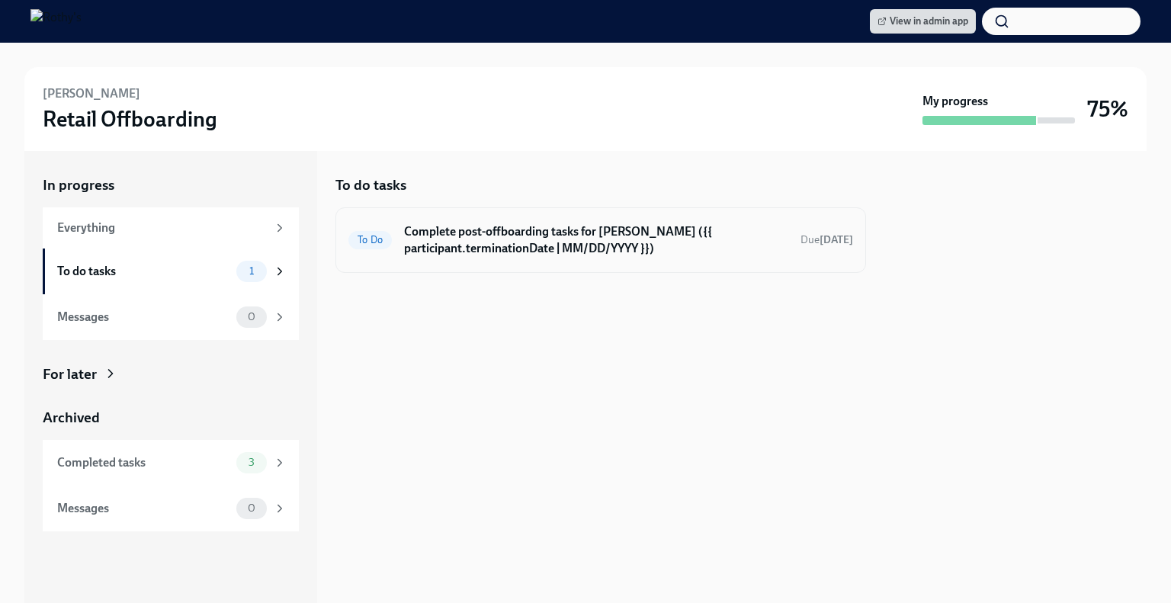
click at [508, 231] on h6 "Complete post-offboarding tasks for [PERSON_NAME] ({{ participant.terminationDa…" at bounding box center [596, 240] width 384 height 34
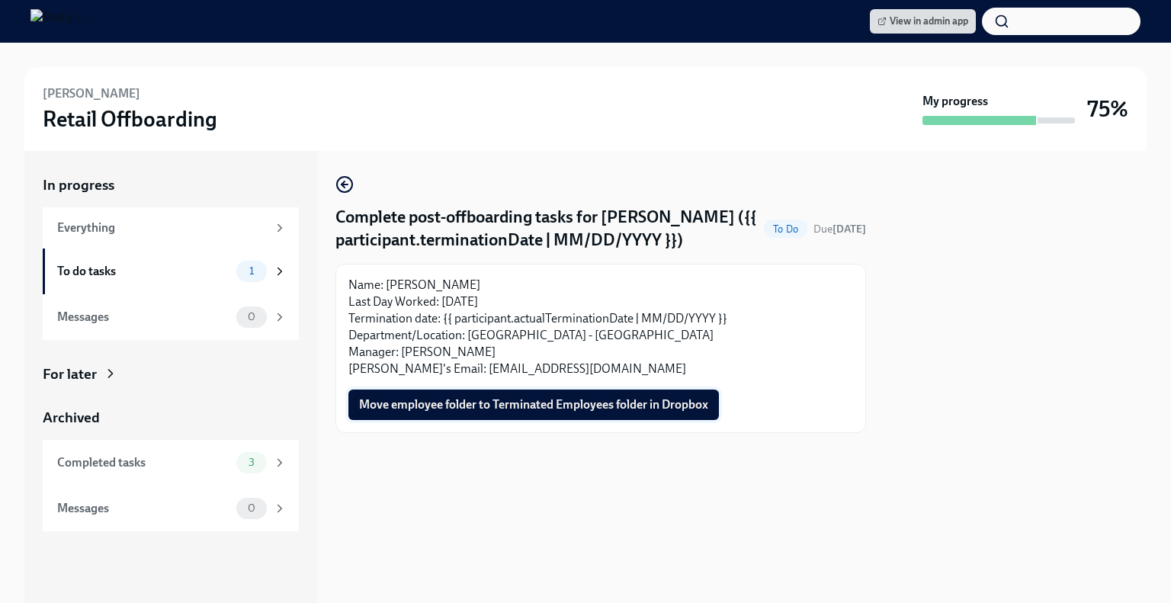
click at [532, 412] on span "Move employee folder to Terminated Employees folder in Dropbox" at bounding box center [533, 404] width 349 height 15
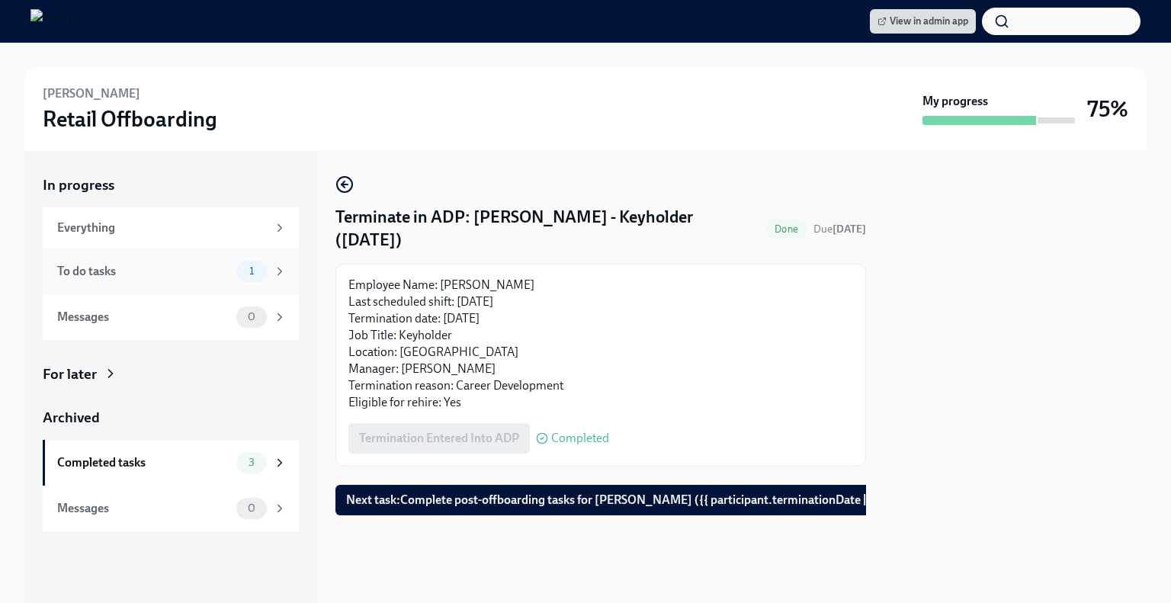
click at [171, 274] on div "To do tasks" at bounding box center [143, 271] width 173 height 17
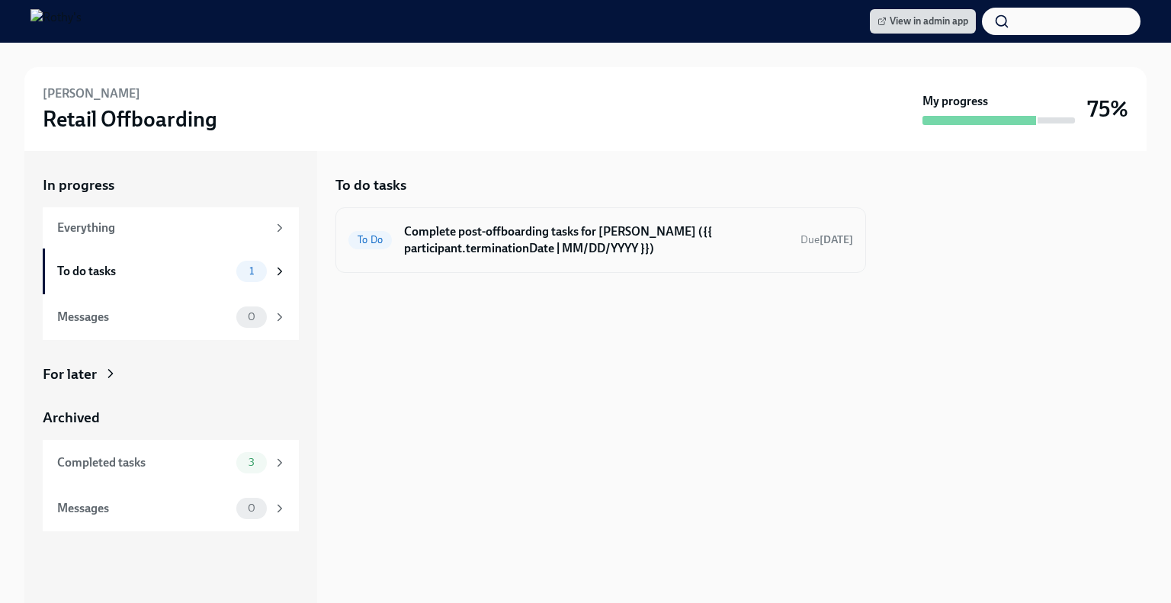
click at [502, 266] on div "To Do Complete post-offboarding tasks for Shenia Girvan ({{ participant.termina…" at bounding box center [600, 240] width 531 height 66
click at [505, 243] on h6 "Complete post-offboarding tasks for Shenia Girvan ({{ participant.terminationDa…" at bounding box center [596, 240] width 384 height 34
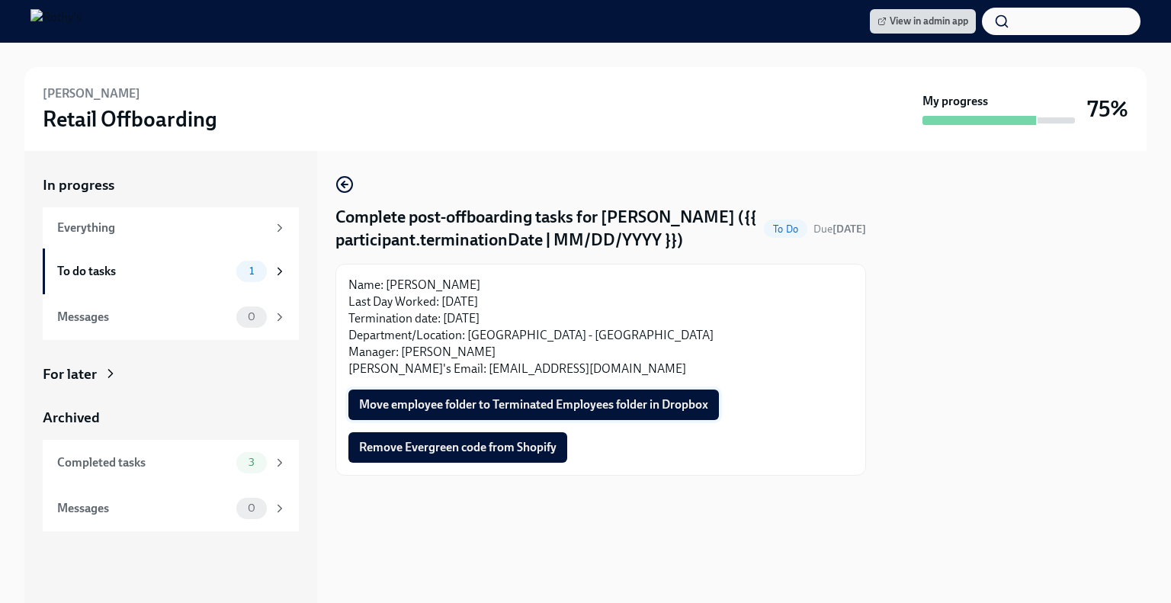
click at [507, 412] on span "Move employee folder to Terminated Employees folder in Dropbox" at bounding box center [533, 404] width 349 height 15
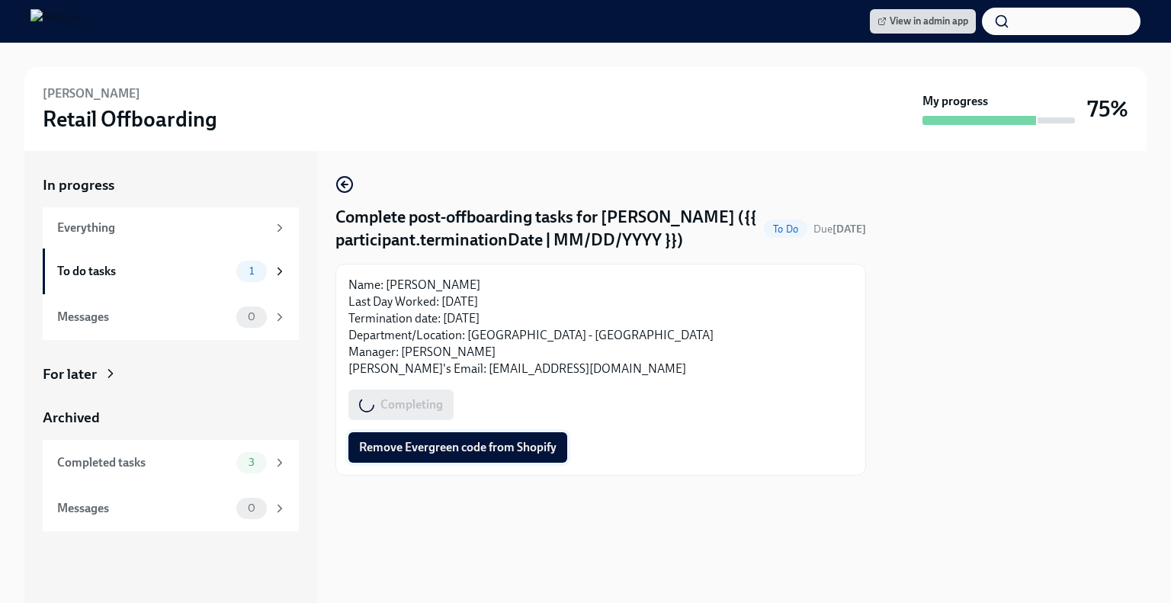
click at [487, 455] on span "Remove Evergreen code from Shopify" at bounding box center [457, 447] width 197 height 15
